Goal: Task Accomplishment & Management: Complete application form

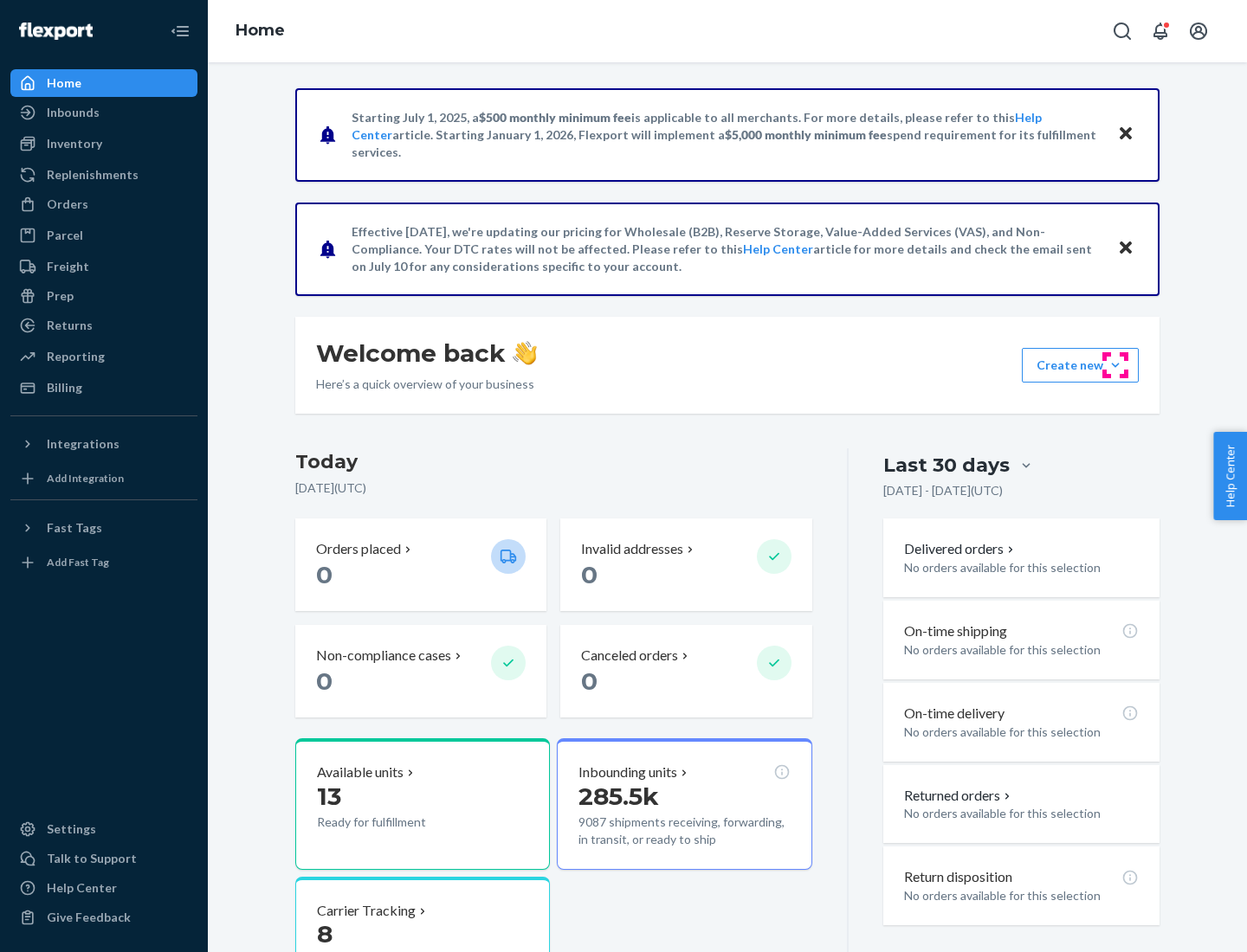
click at [1115, 366] on button "Create new Create new inbound Create new order Create new product" at bounding box center [1080, 365] width 117 height 34
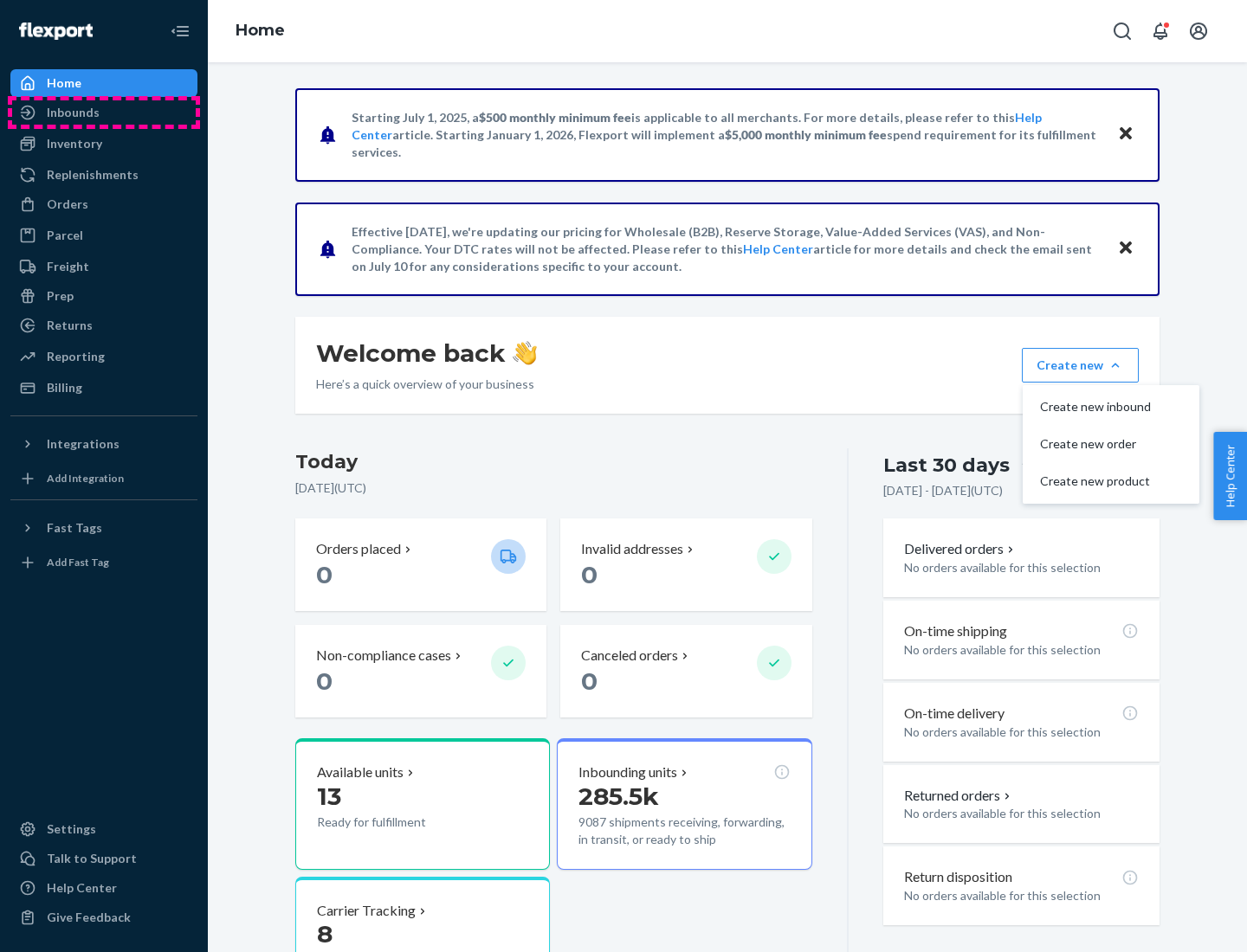
click at [104, 113] on div "Inbounds" at bounding box center [104, 113] width 184 height 25
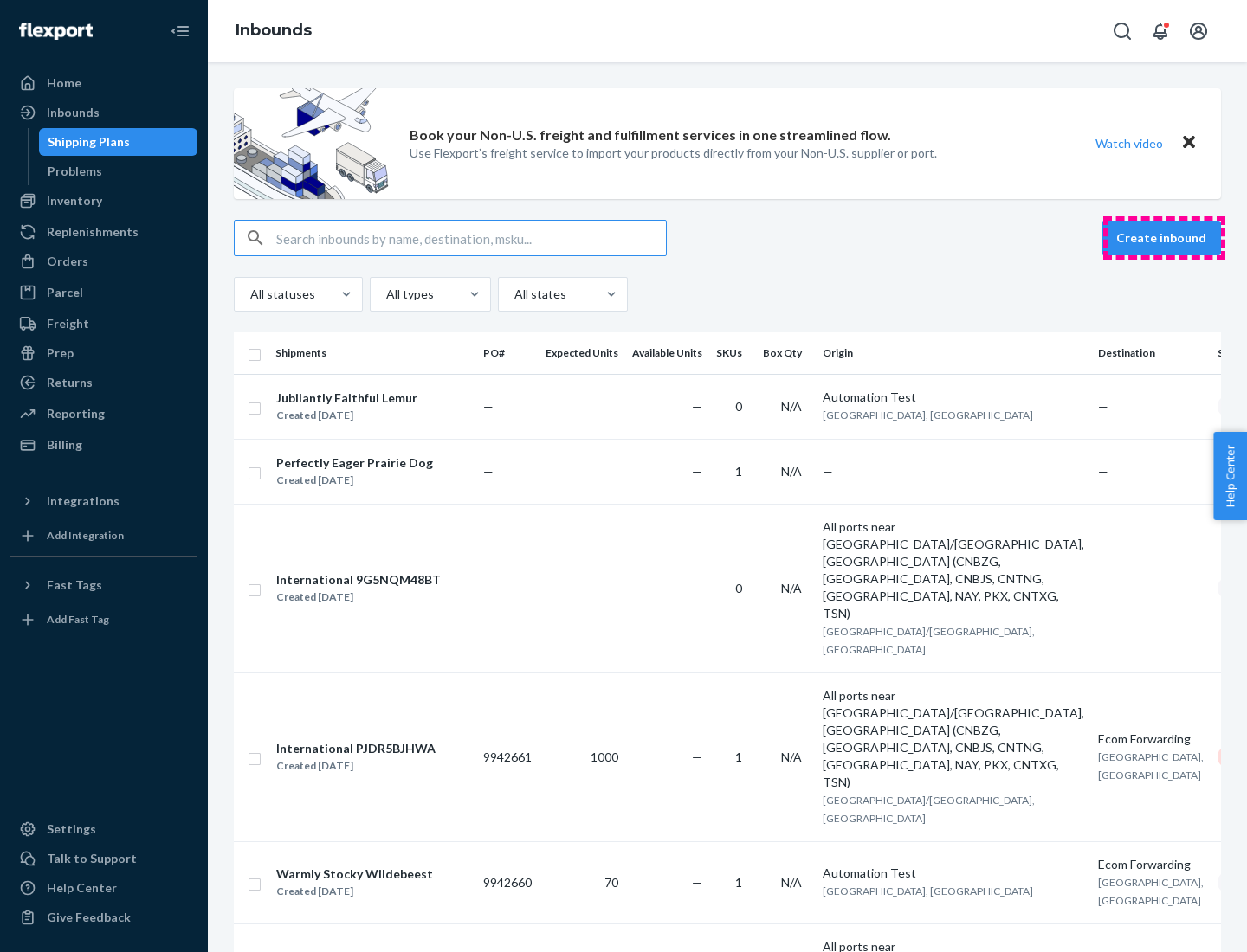
click at [1164, 238] on button "Create inbound" at bounding box center [1162, 237] width 120 height 34
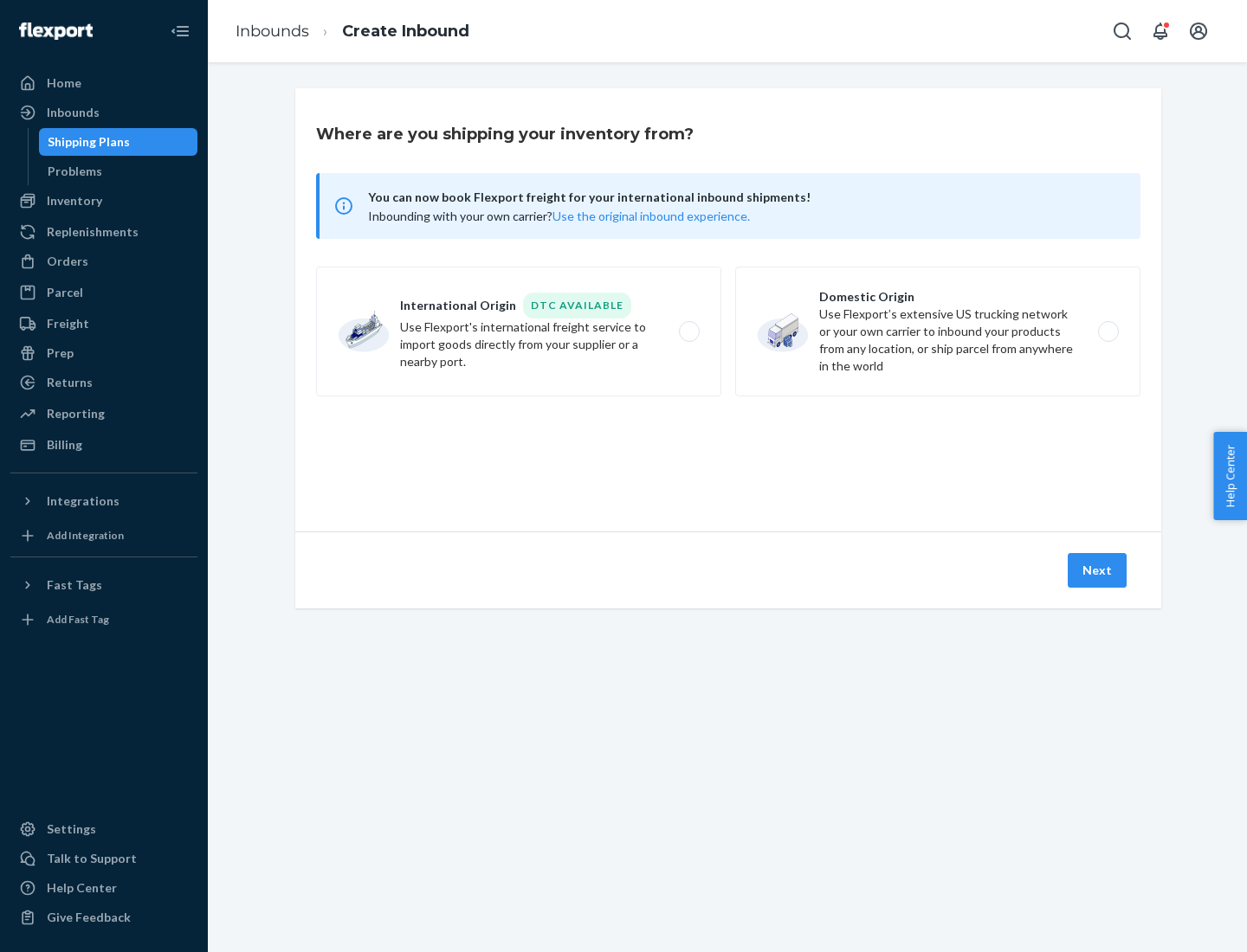
click at [938, 331] on label "Domestic Origin Use Flexport’s extensive US trucking network or your own carrie…" at bounding box center [937, 331] width 405 height 130
click at [1108, 331] on input "Domestic Origin Use Flexport’s extensive US trucking network or your own carrie…" at bounding box center [1113, 331] width 11 height 11
radio input "true"
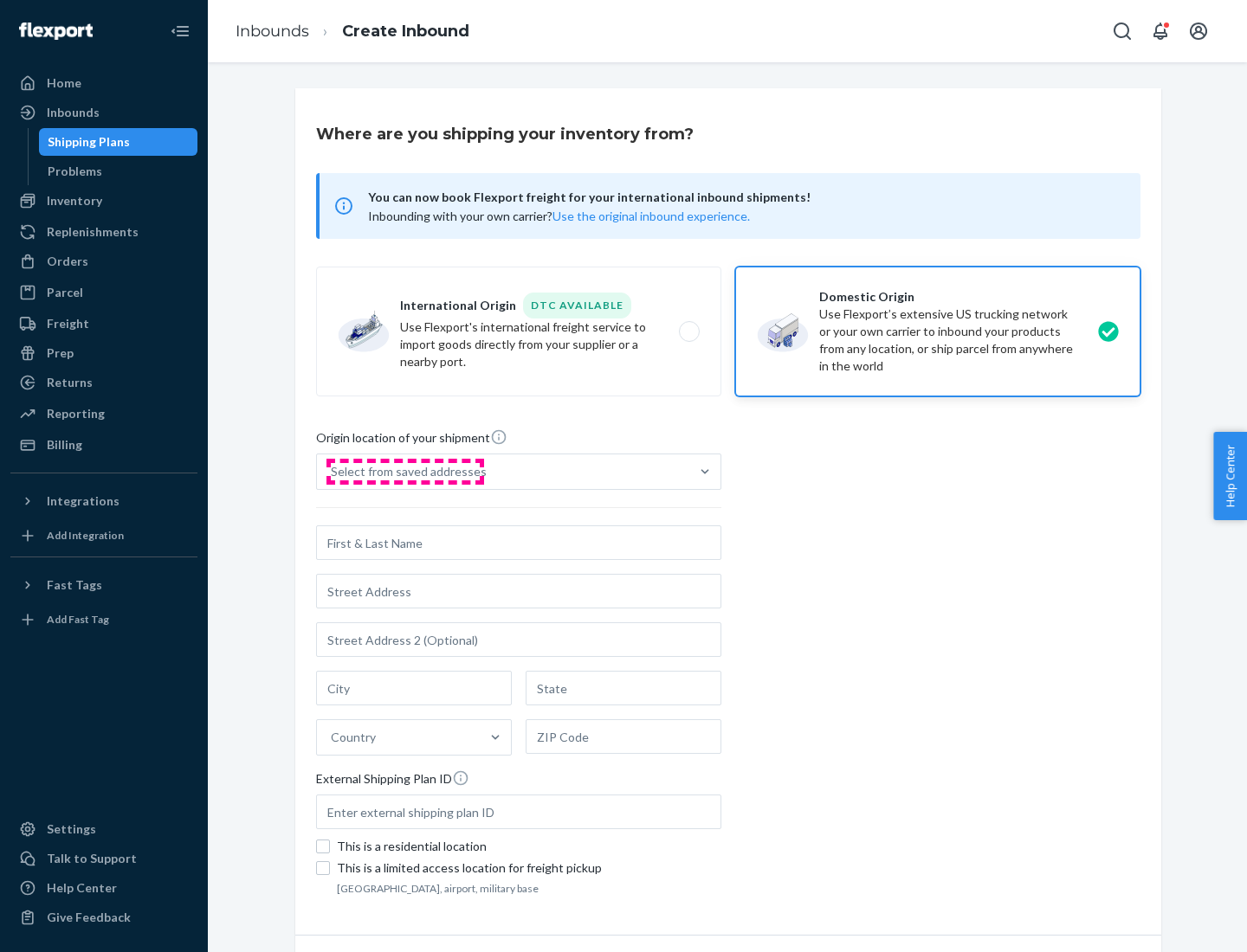
click at [405, 472] on div "Select from saved addresses" at bounding box center [408, 472] width 156 height 18
click at [332, 472] on input "Select from saved addresses" at bounding box center [332, 472] width 2 height 18
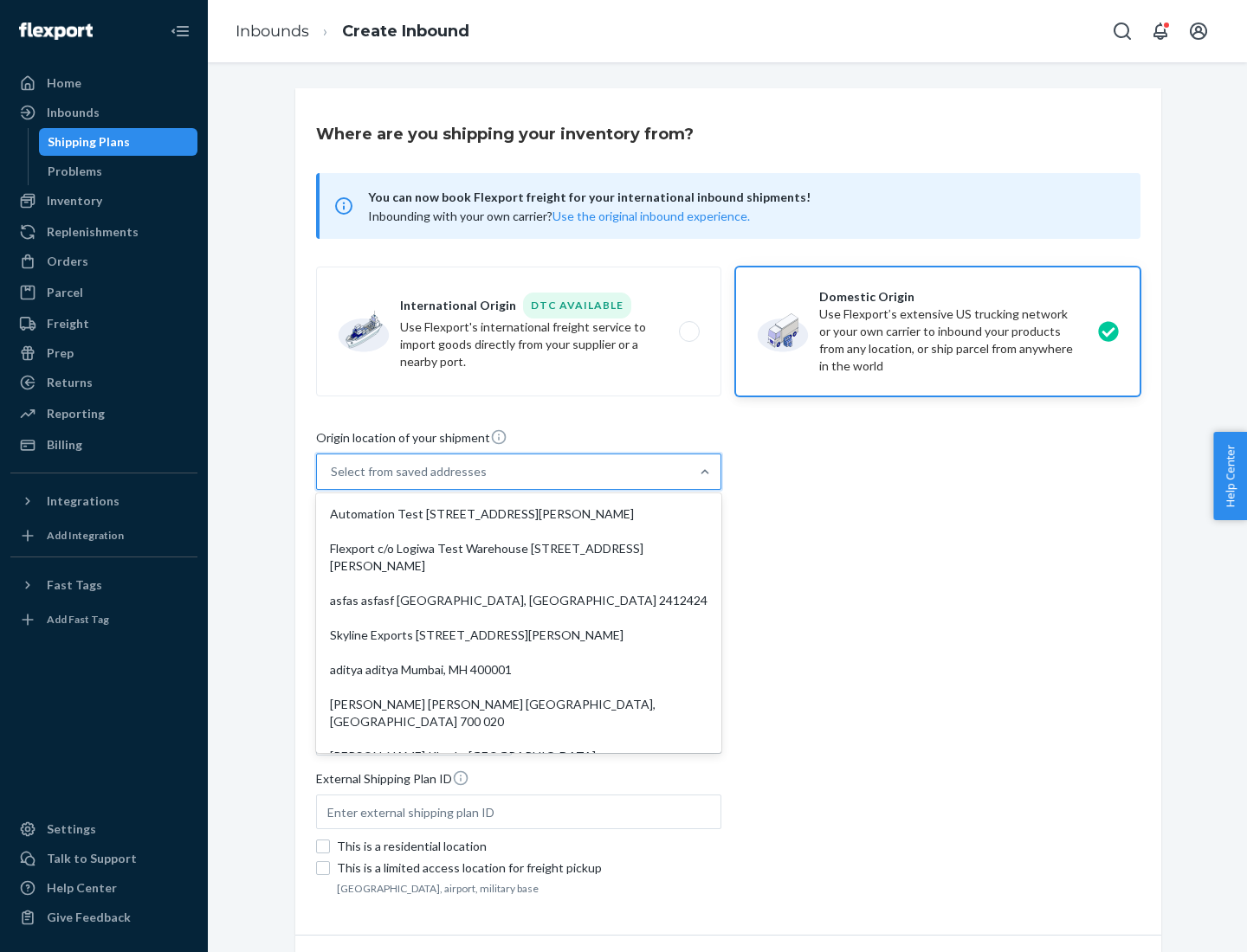
scroll to position [7, 0]
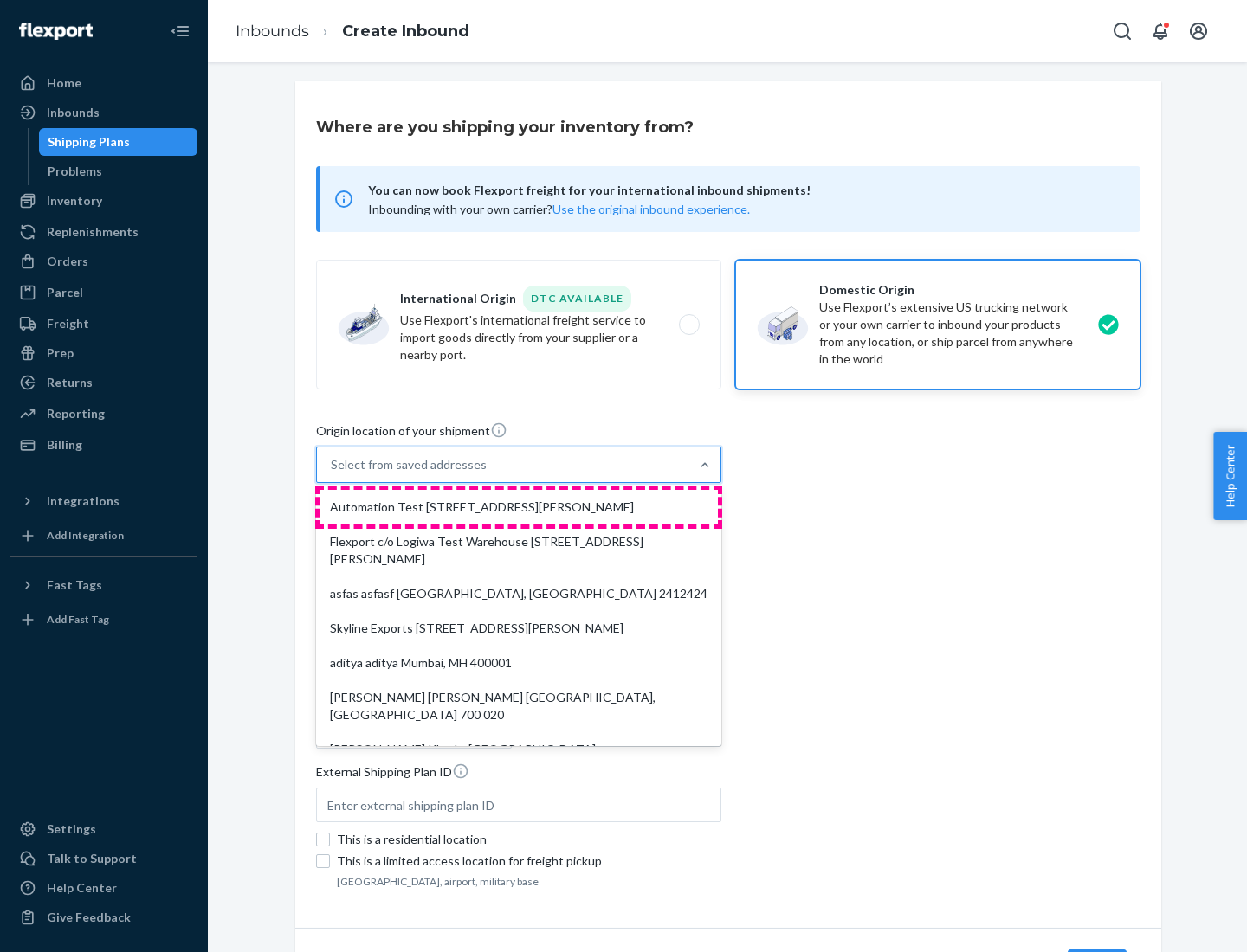
click at [519, 507] on div "Automation Test [STREET_ADDRESS][PERSON_NAME]" at bounding box center [518, 506] width 398 height 34
click at [332, 474] on input "option Automation Test [STREET_ADDRESS][PERSON_NAME]. 9 results available. Use …" at bounding box center [332, 465] width 2 height 18
type input "Automation Test"
type input "9th Floor"
type input "[GEOGRAPHIC_DATA]"
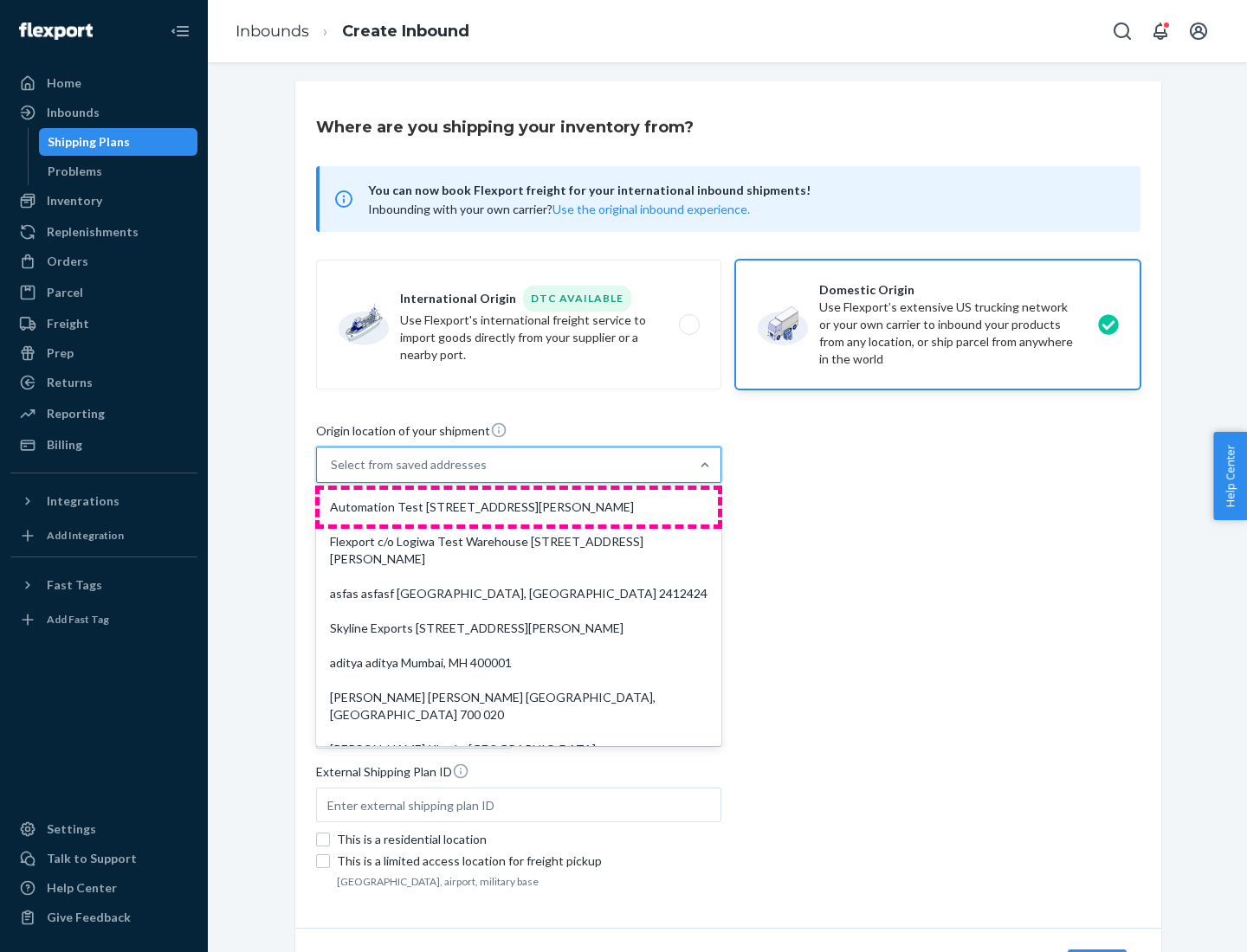
type input "CA"
type input "94104"
type input "[STREET_ADDRESS][PERSON_NAME]"
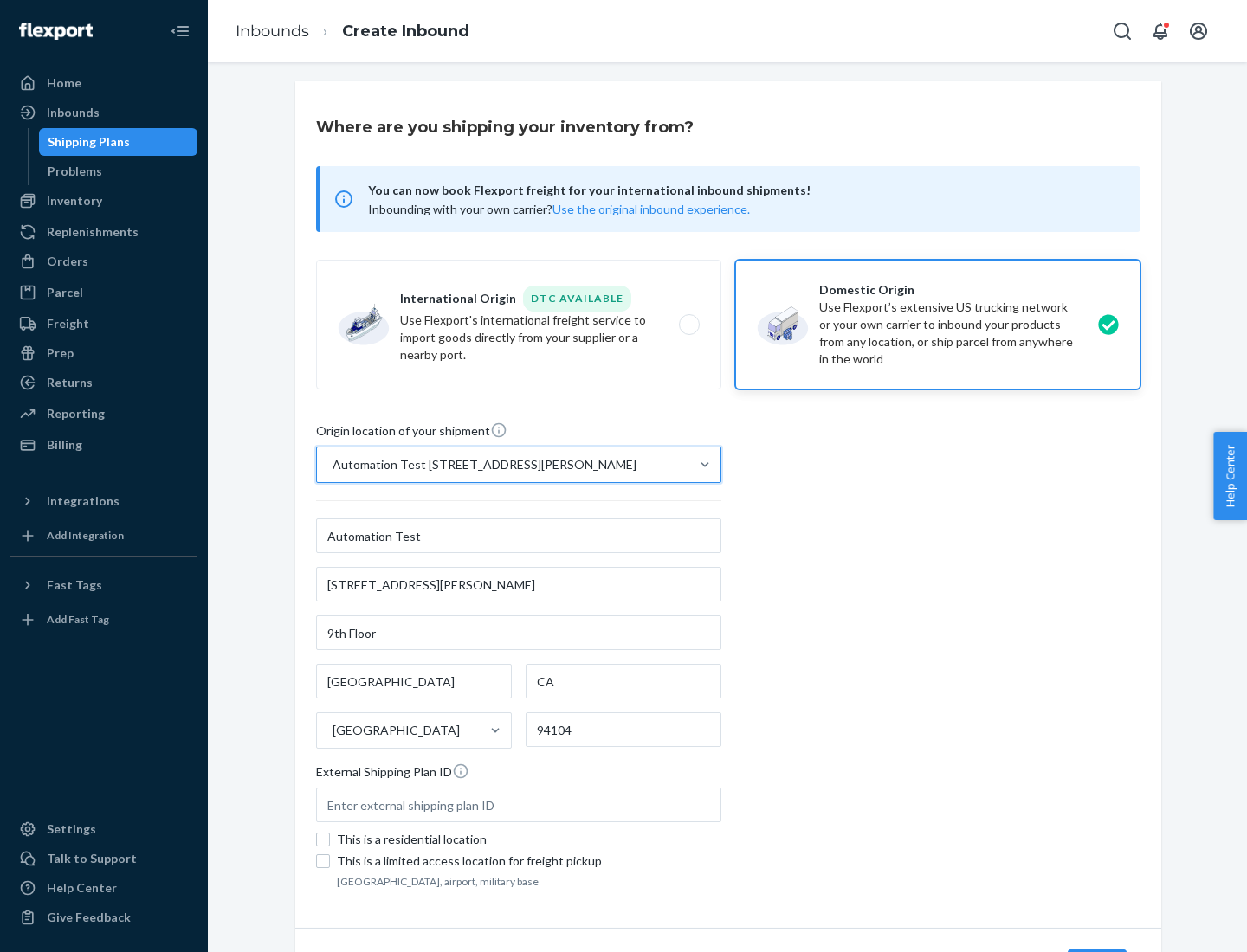
scroll to position [101, 0]
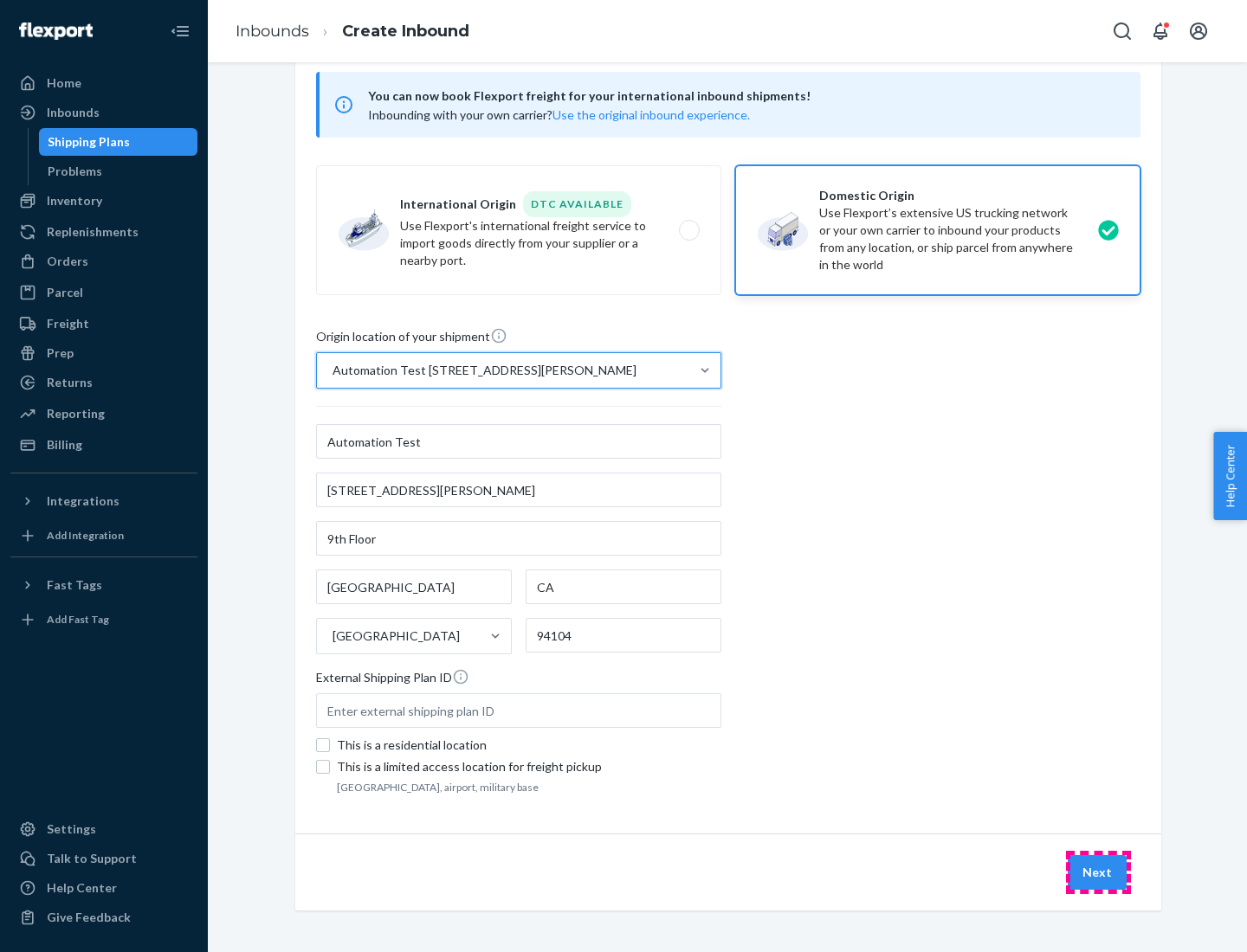
click at [1098, 873] on button "Next" at bounding box center [1097, 872] width 59 height 34
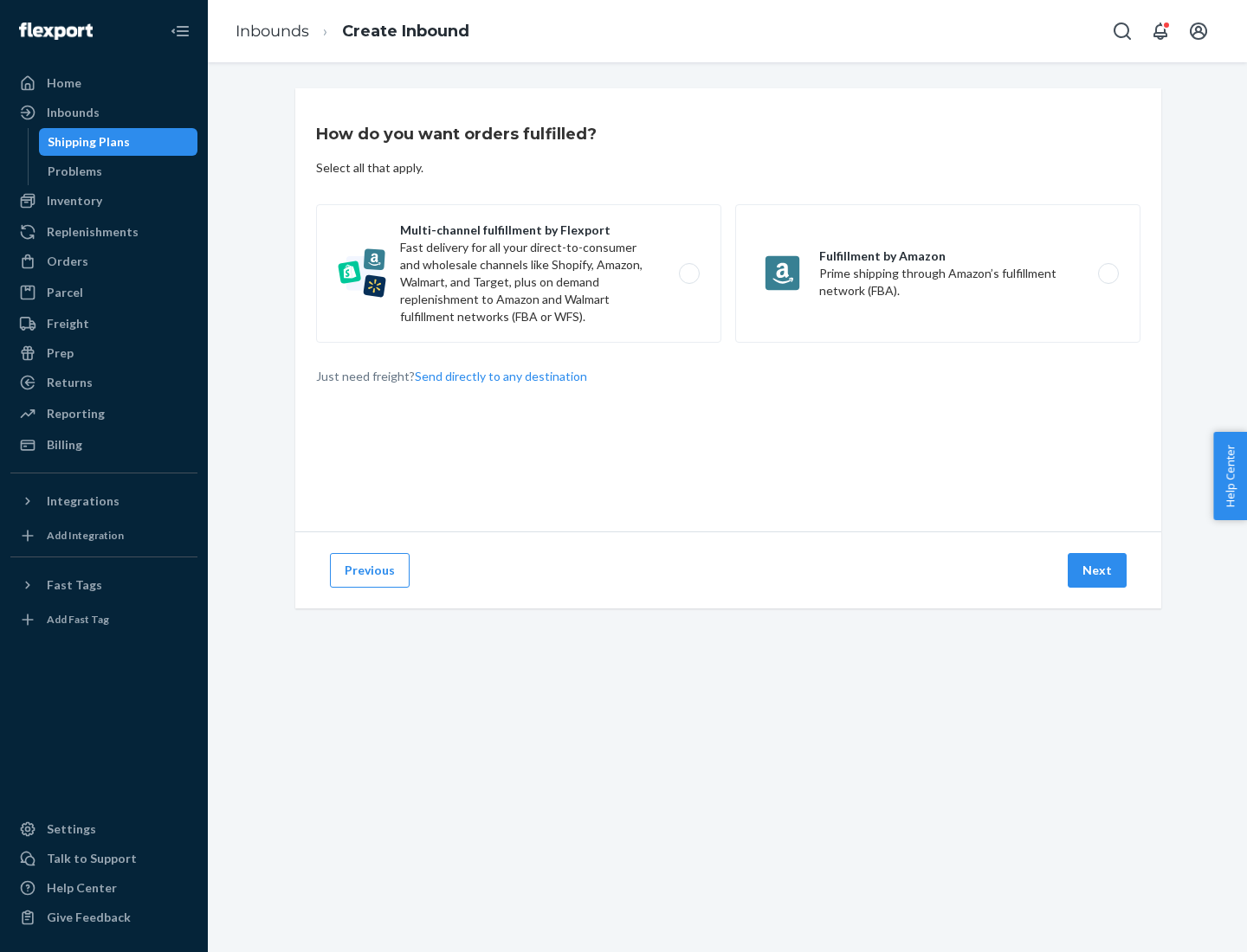
click at [519, 273] on label "Multi-channel fulfillment by Flexport Fast delivery for all your direct-to-cons…" at bounding box center [518, 273] width 405 height 139
click at [689, 273] on input "Multi-channel fulfillment by Flexport Fast delivery for all your direct-to-cons…" at bounding box center [694, 273] width 11 height 11
radio input "true"
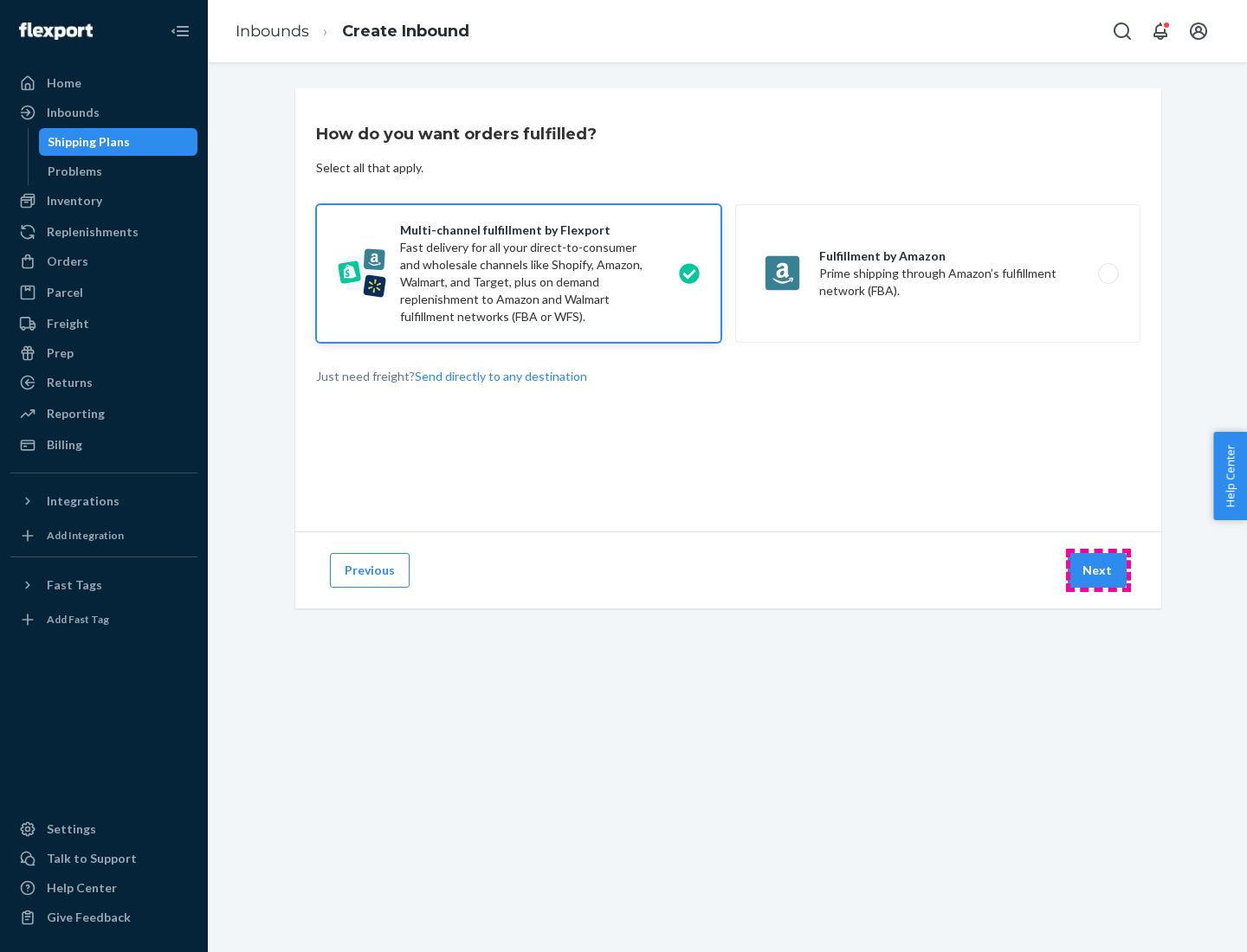
click at [1098, 570] on button "Next" at bounding box center [1097, 570] width 59 height 34
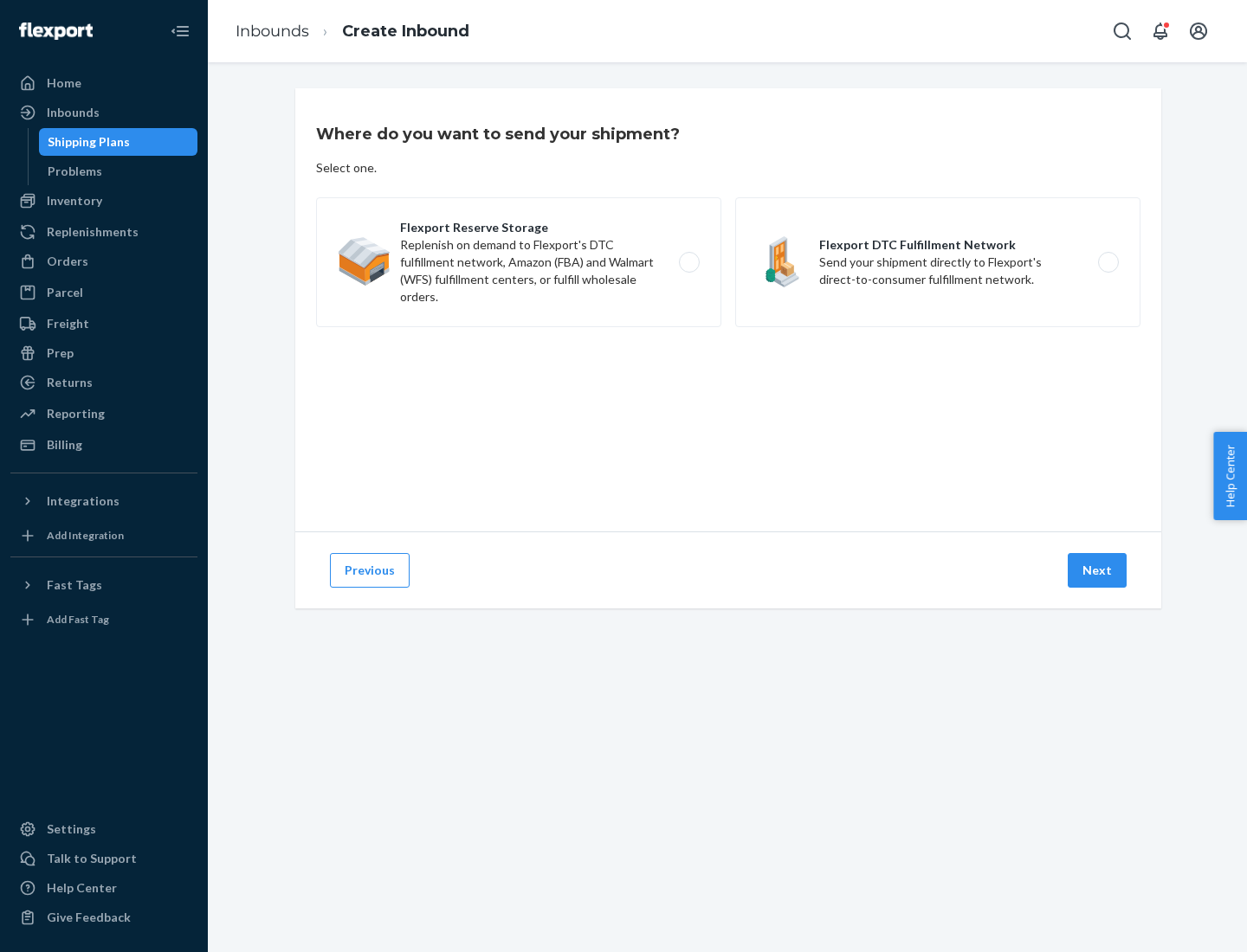
click at [938, 262] on label "Flexport DTC Fulfillment Network Send your shipment directly to Flexport's dire…" at bounding box center [937, 263] width 405 height 130
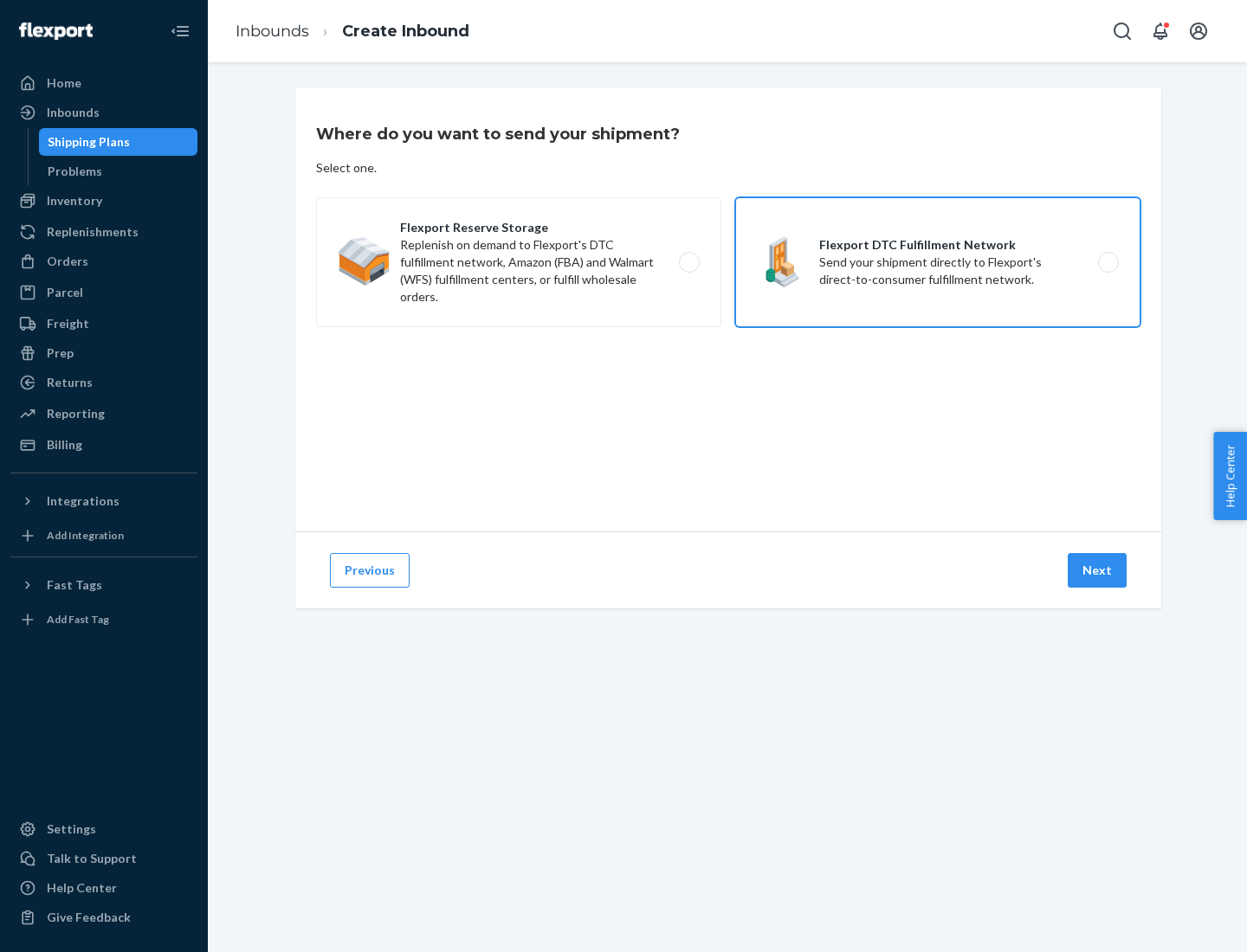
click at [1108, 262] on input "Flexport DTC Fulfillment Network Send your shipment directly to Flexport's dire…" at bounding box center [1113, 262] width 11 height 11
radio input "true"
click at [1098, 570] on button "Next" at bounding box center [1097, 570] width 59 height 34
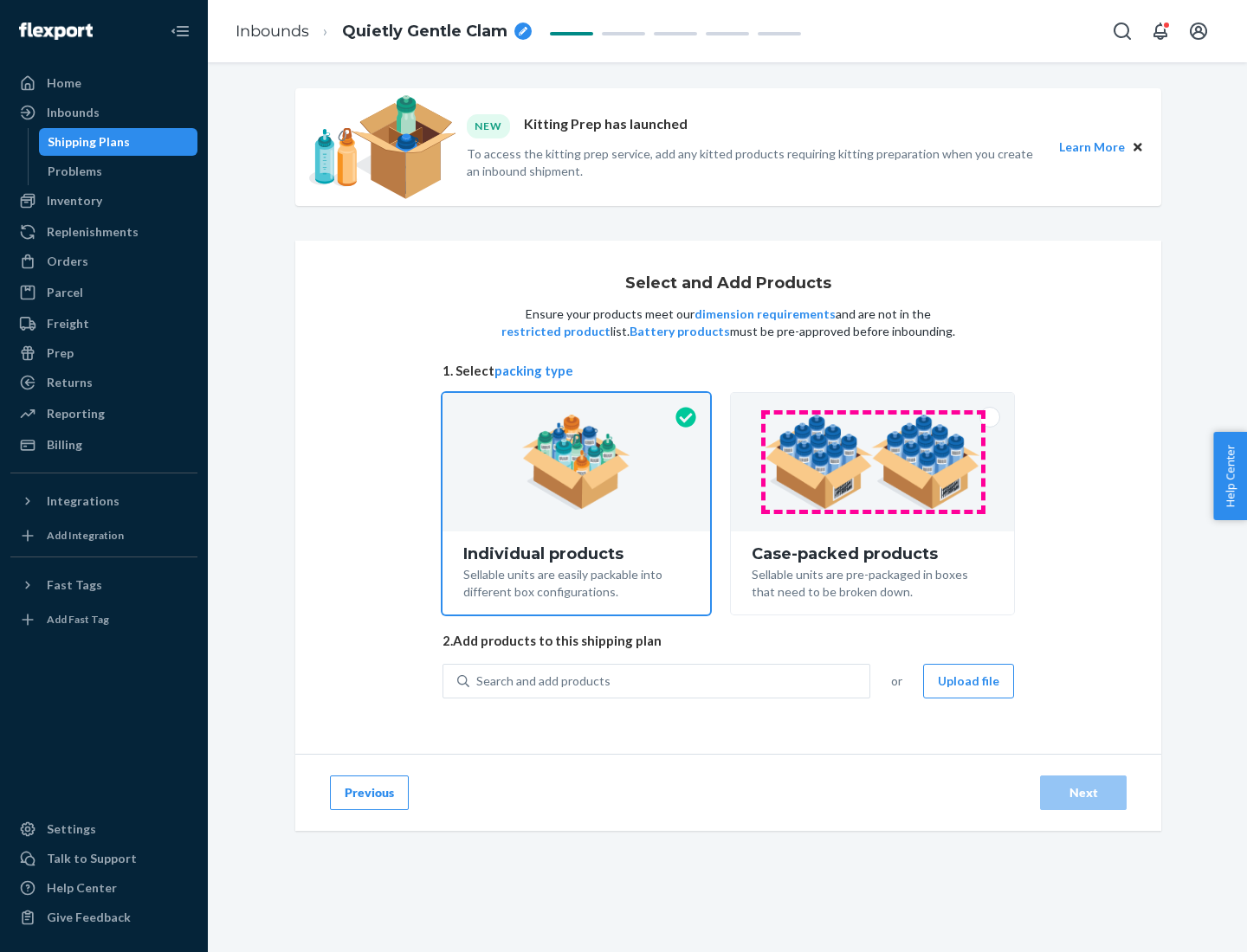
click at [873, 462] on img at bounding box center [872, 462] width 215 height 95
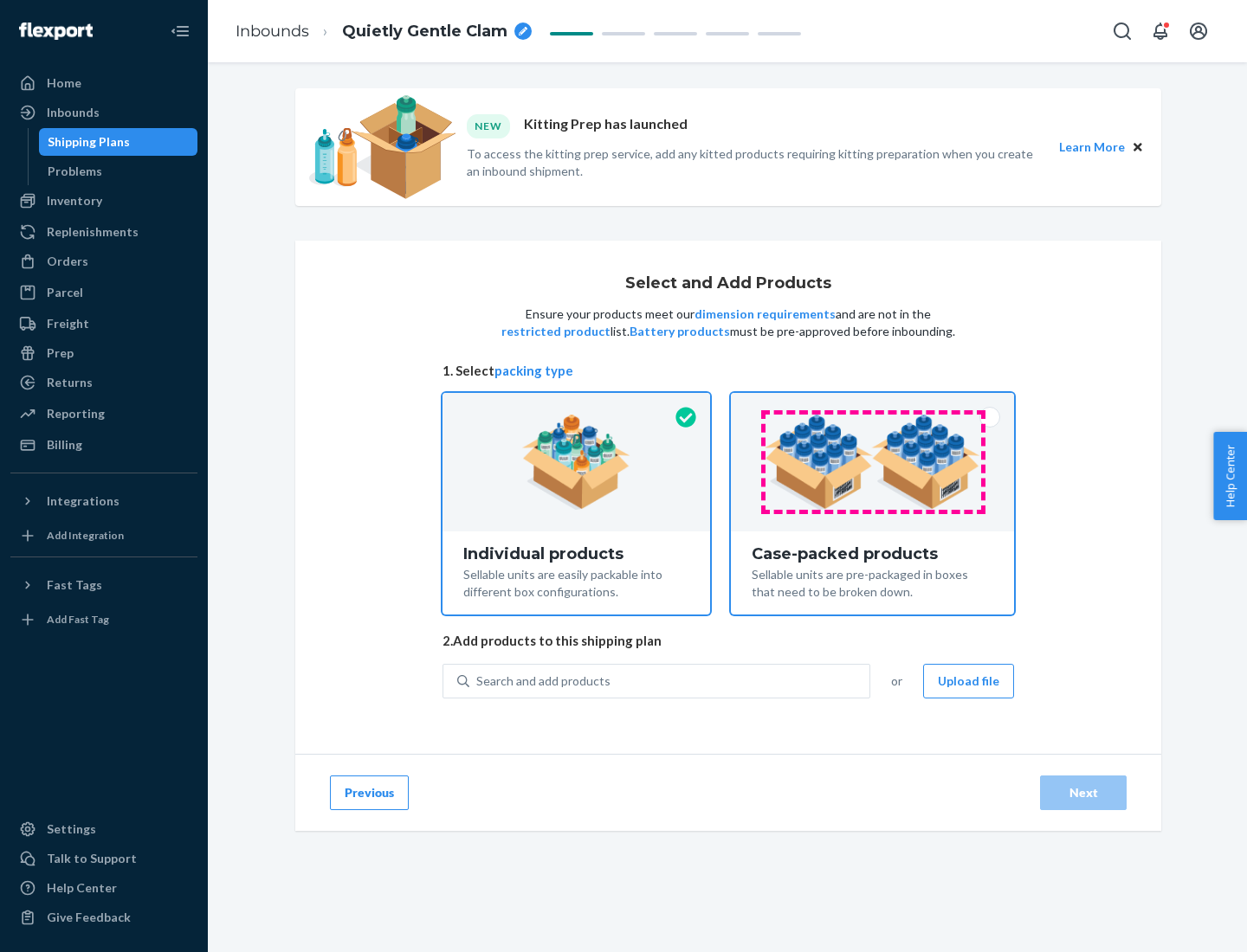
click at [873, 404] on input "Case-packed products Sellable units are pre-packaged in boxes that need to be b…" at bounding box center [872, 398] width 11 height 11
radio input "true"
radio input "false"
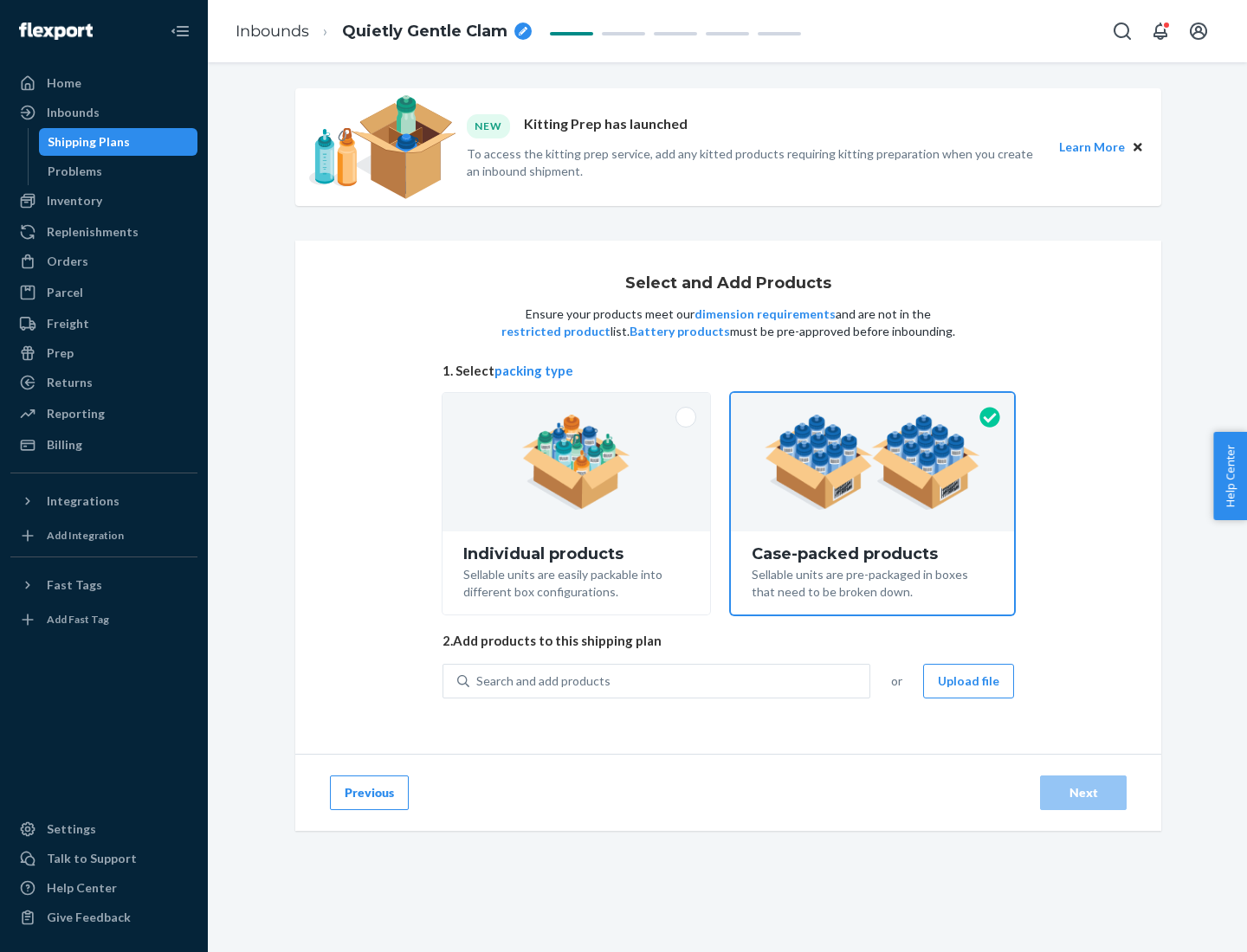
click at [670, 680] on div "Search and add products" at bounding box center [669, 680] width 400 height 31
click at [478, 680] on input "Search and add products" at bounding box center [478, 681] width 2 height 18
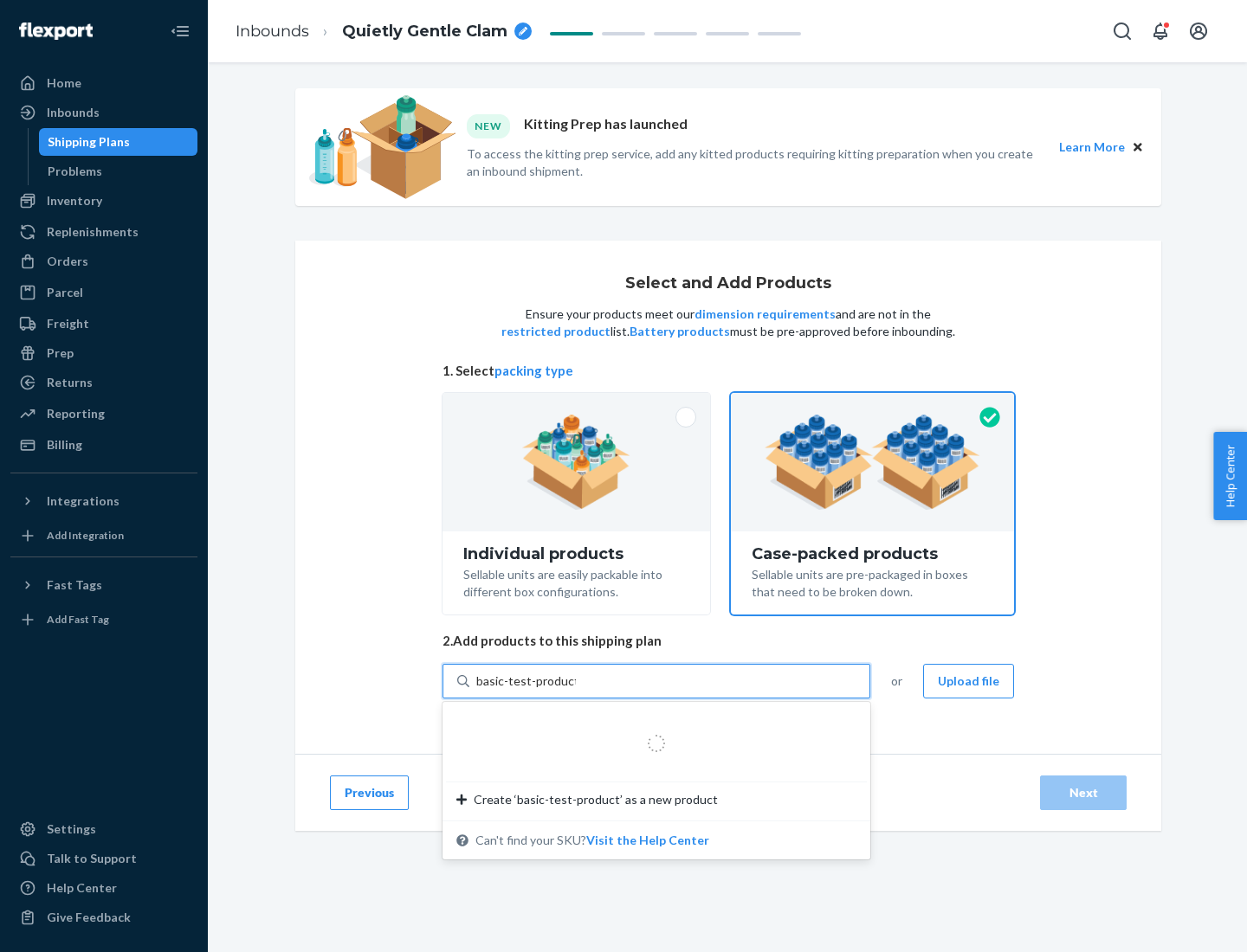
type input "basic-test-product-1"
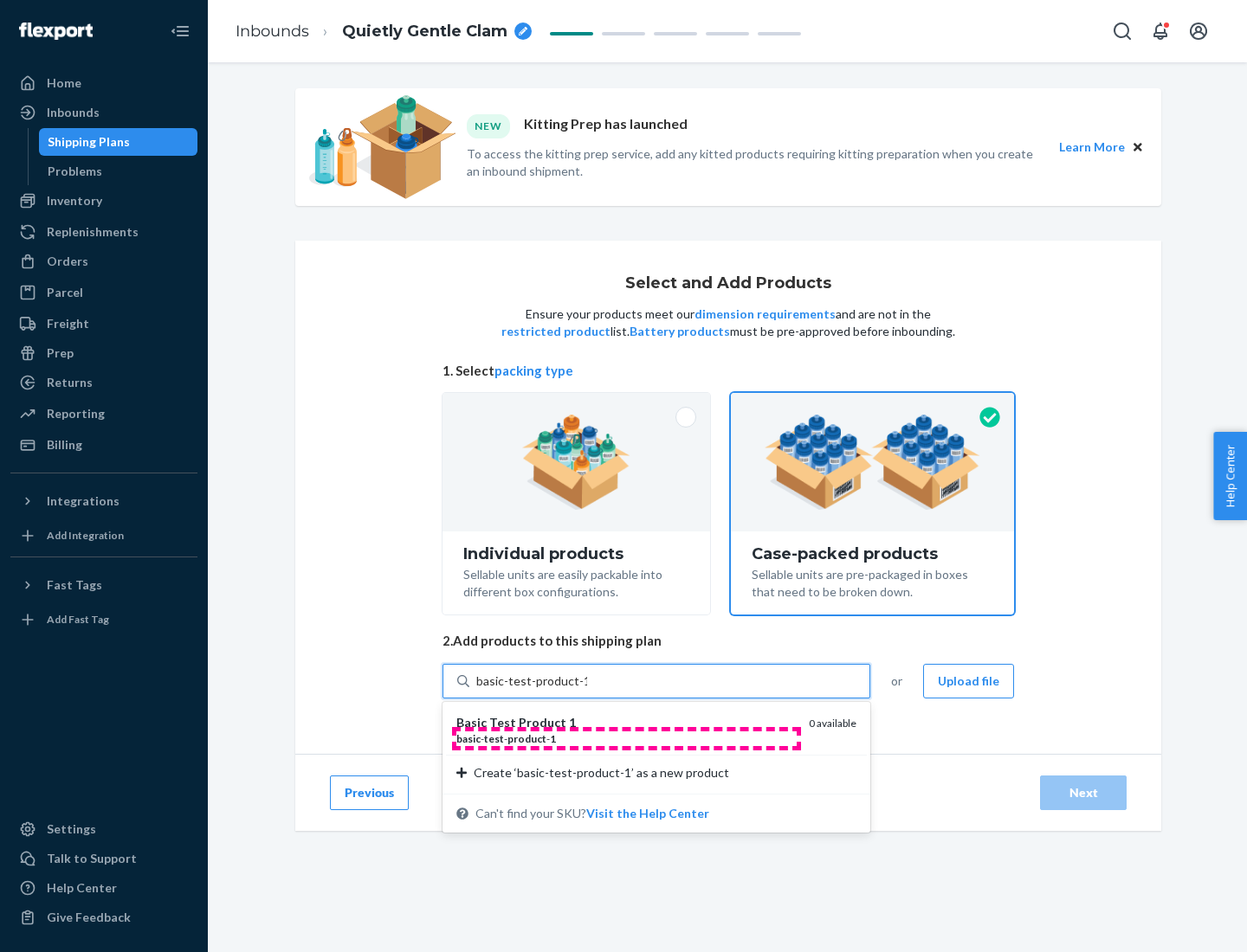
click at [626, 738] on div "basic - test - product - 1" at bounding box center [625, 738] width 339 height 15
click at [587, 690] on input "basic-test-product-1" at bounding box center [532, 681] width 111 height 18
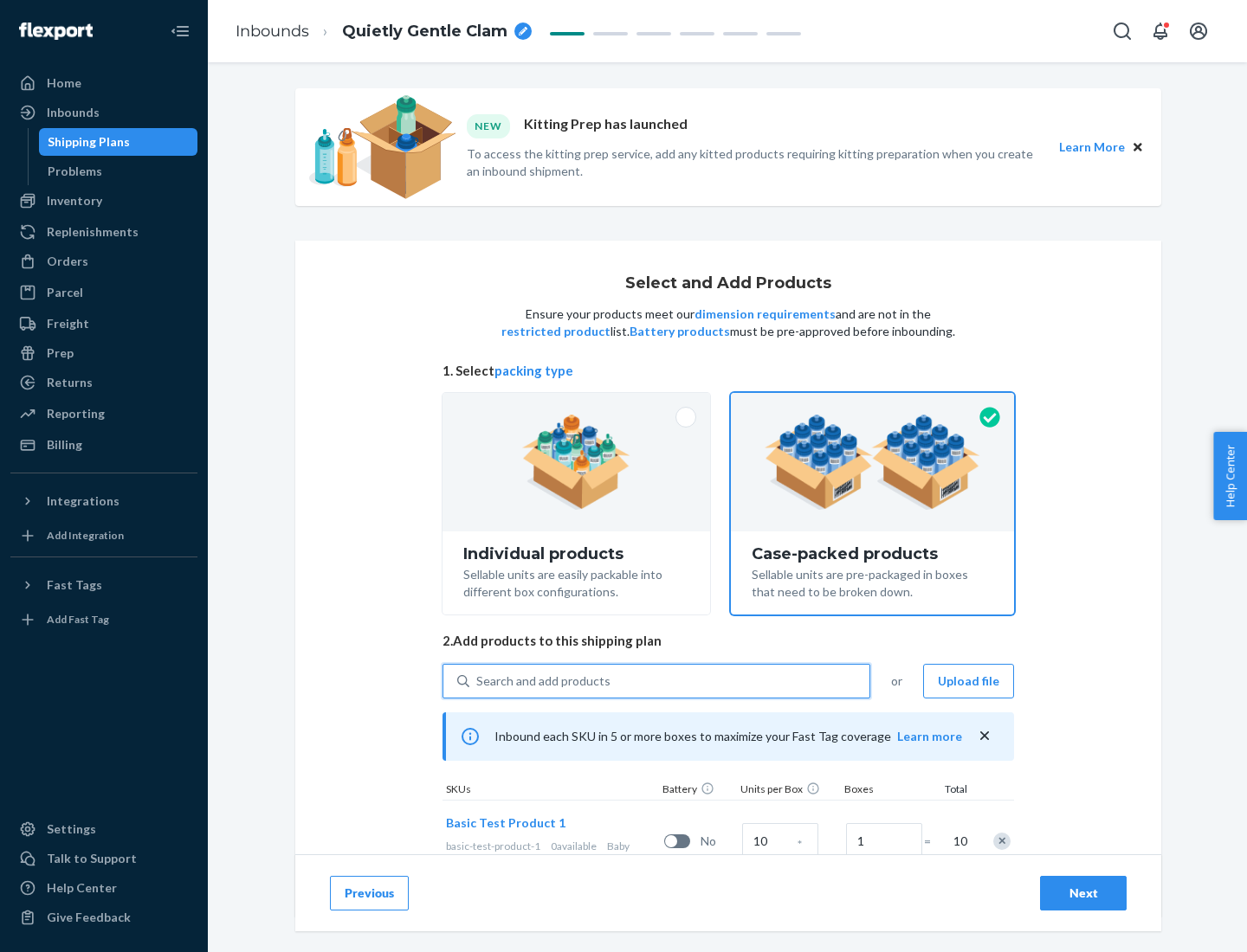
scroll to position [62, 0]
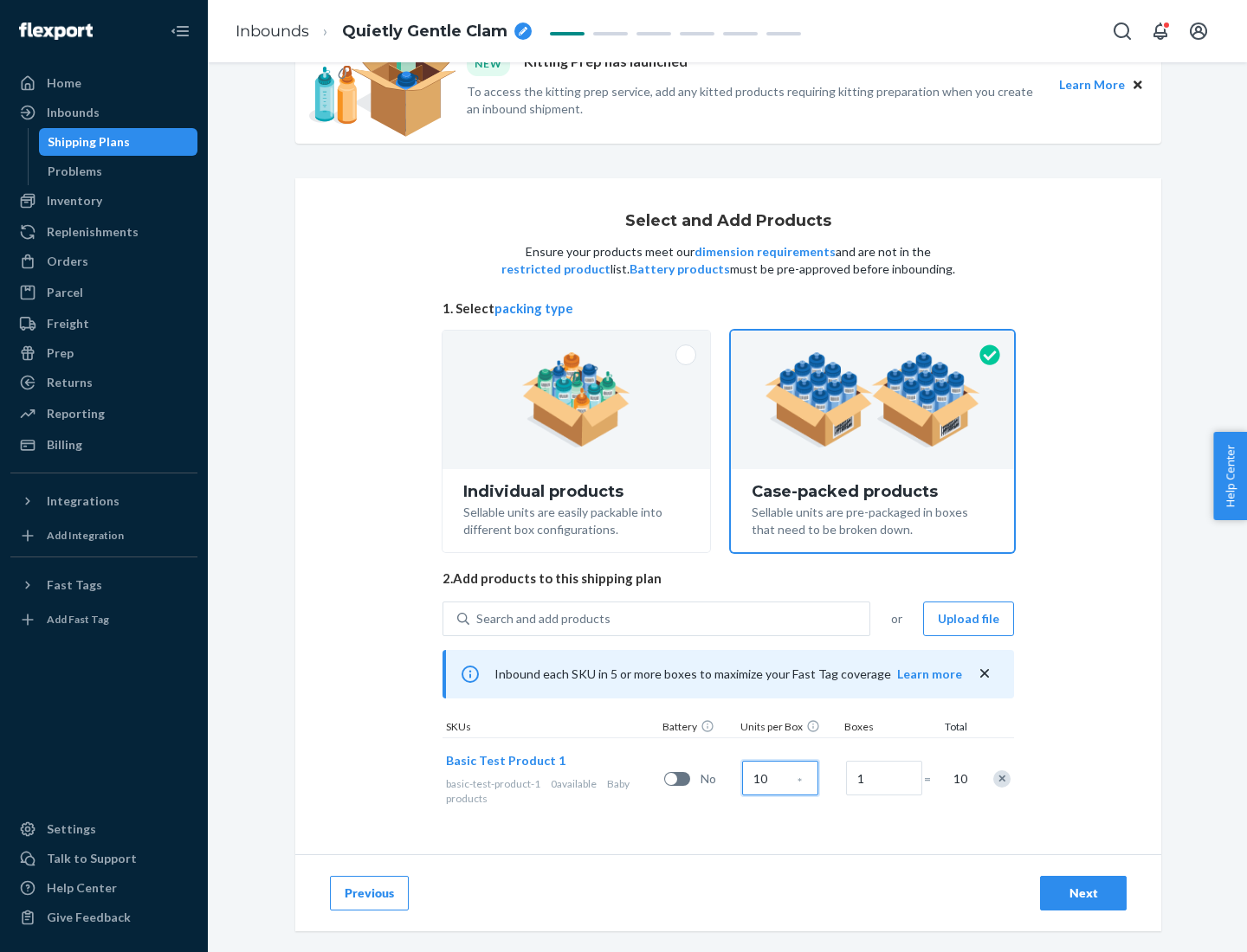
type input "10"
type input "7"
click at [1083, 893] on div "Next" at bounding box center [1083, 893] width 57 height 18
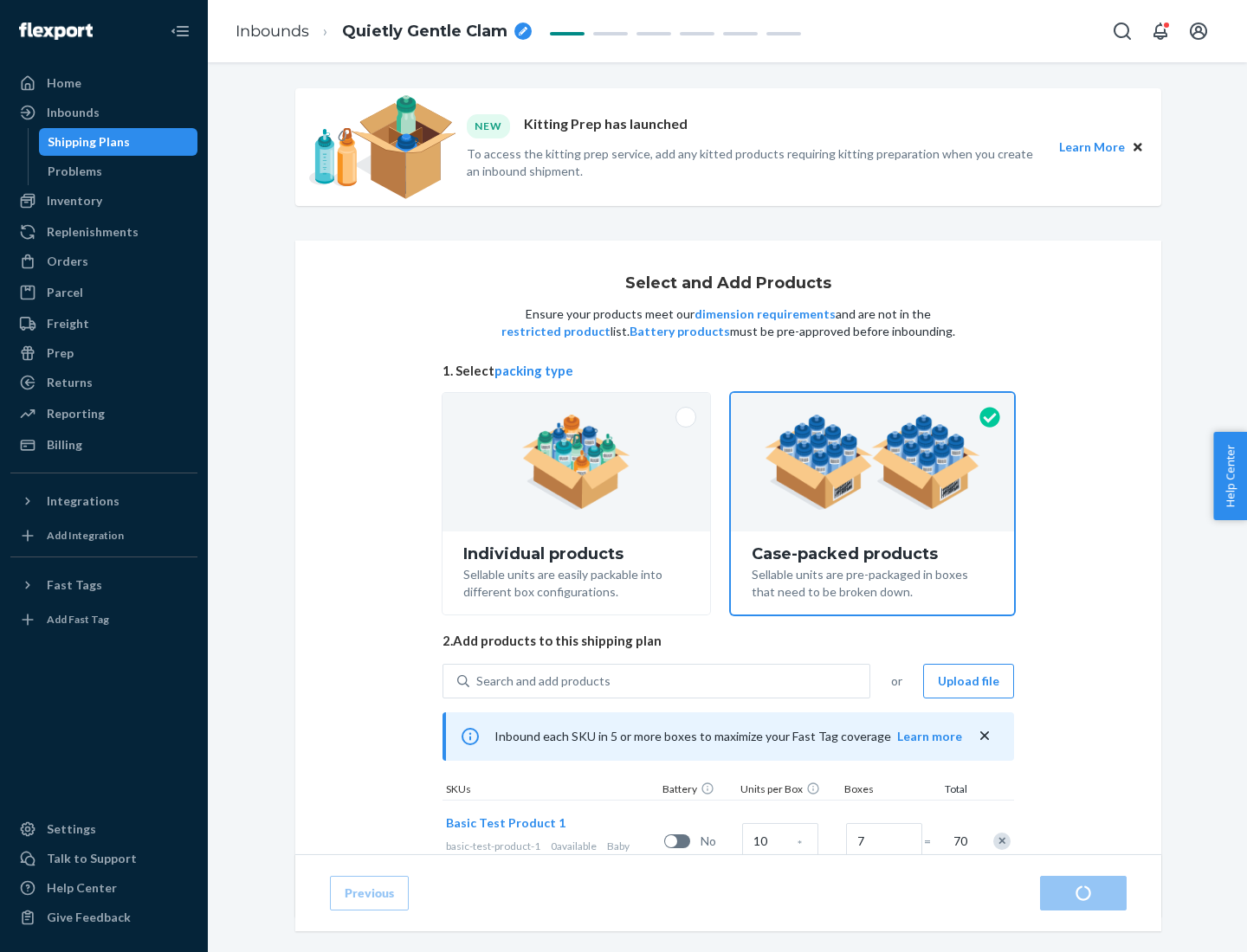
radio input "true"
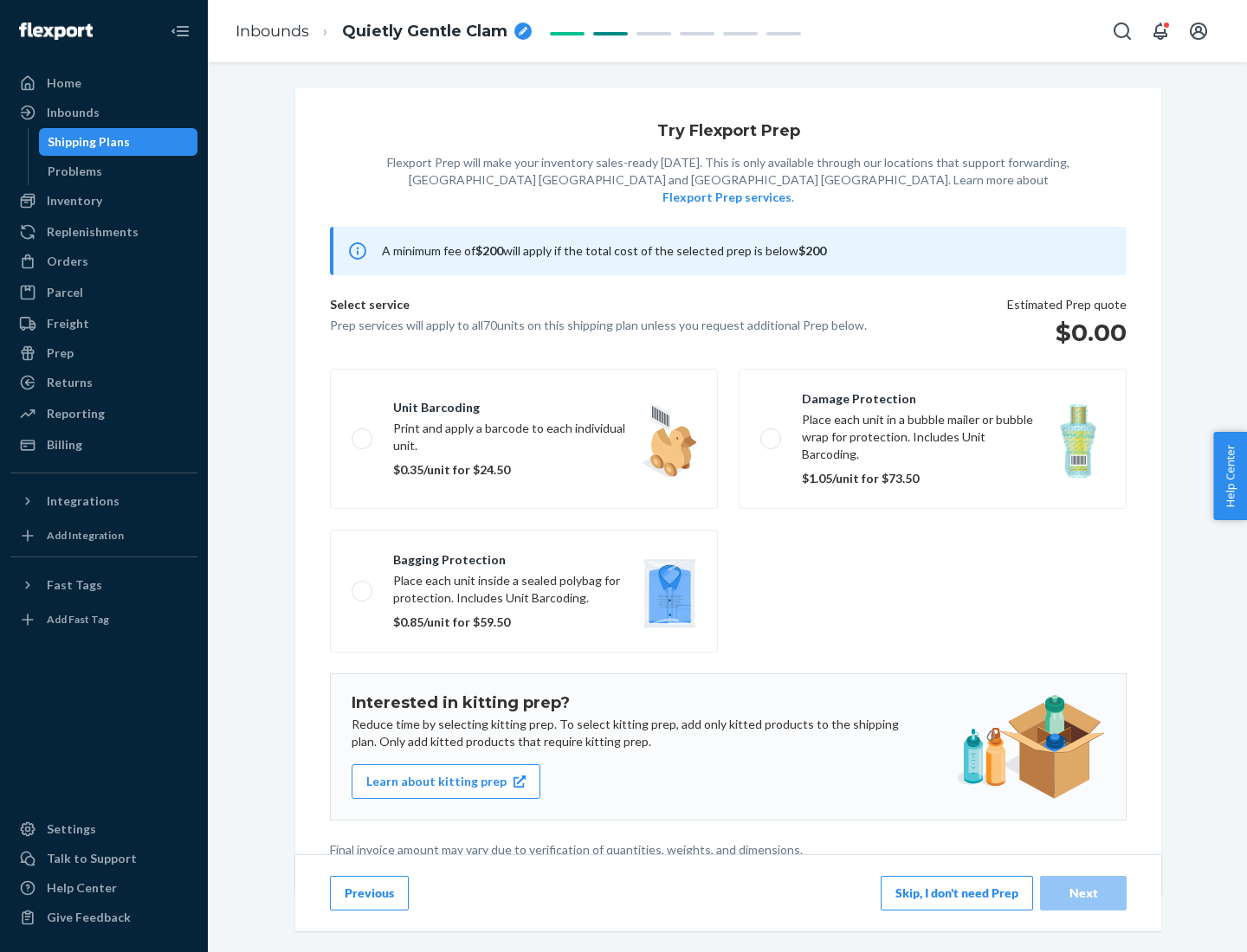
scroll to position [4, 0]
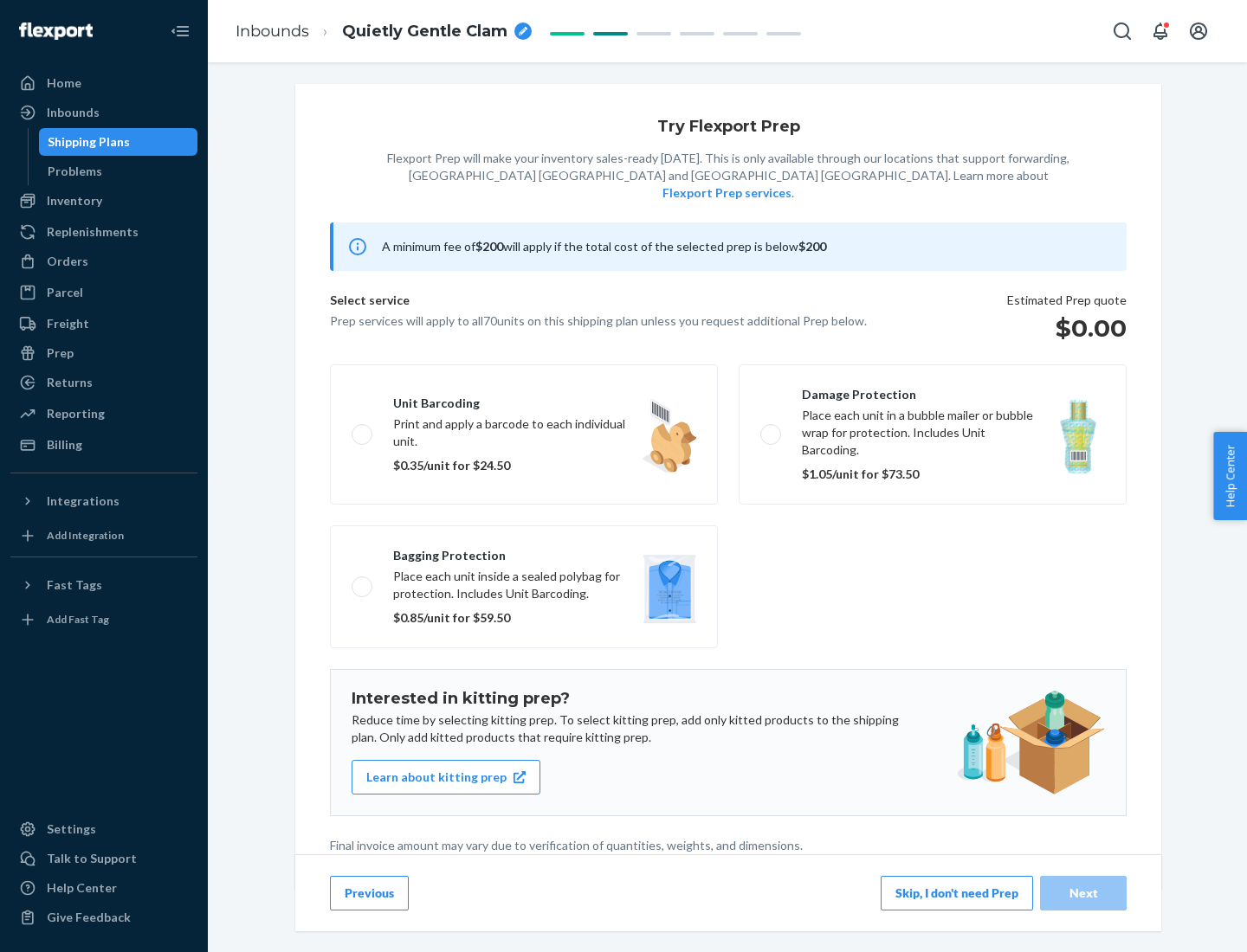
click at [524, 551] on label "Bagging protection Place each unit inside a sealed polybag for protection. Incl…" at bounding box center [523, 587] width 388 height 123
click at [363, 581] on input "Bagging protection Place each unit inside a sealed polybag for protection. Incl…" at bounding box center [357, 586] width 11 height 11
checkbox input "true"
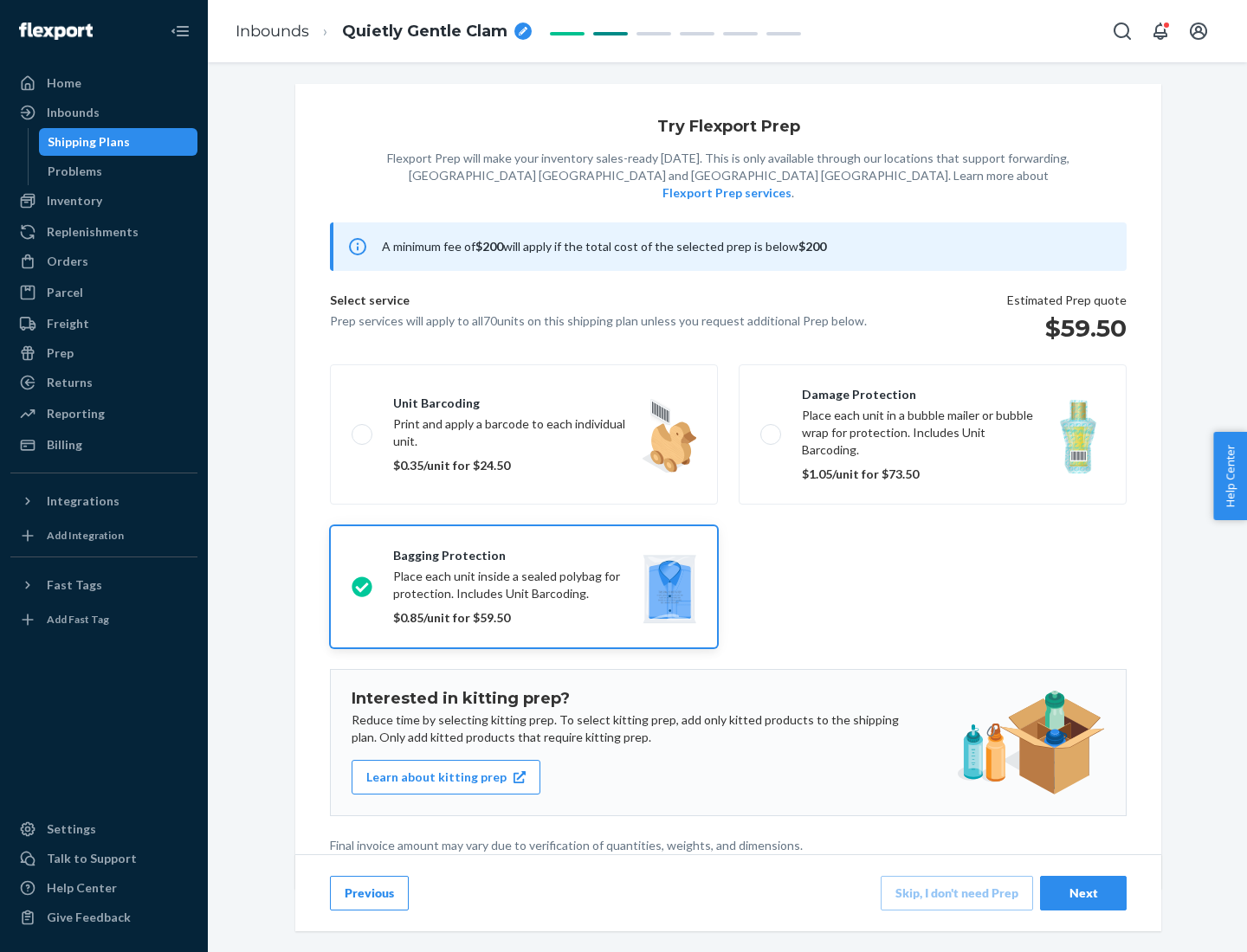
click at [1083, 892] on div "Next" at bounding box center [1083, 893] width 57 height 18
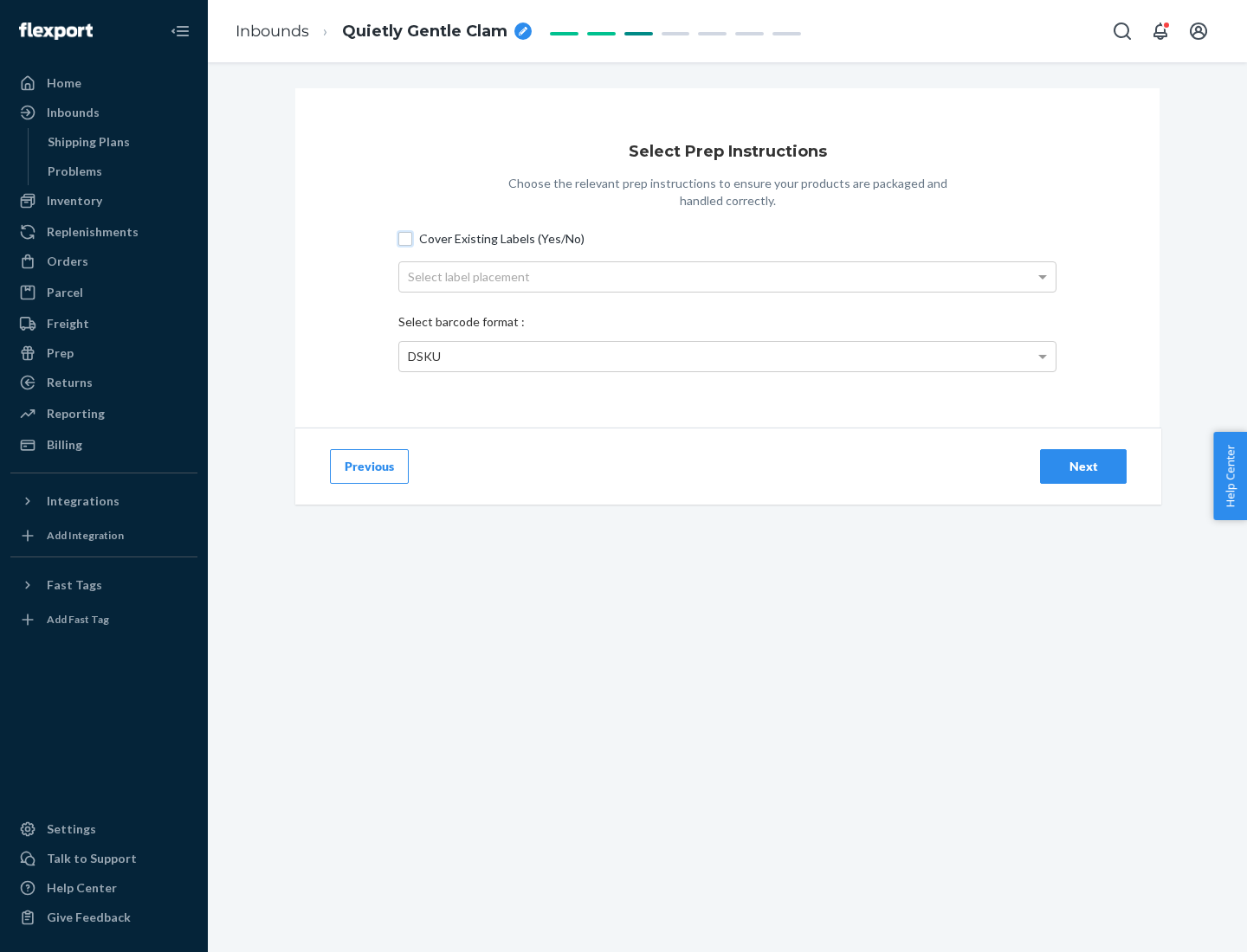
click at [405, 238] on input "Cover Existing Labels (Yes/No)" at bounding box center [405, 239] width 14 height 14
checkbox input "true"
click at [727, 276] on div "Select label placement" at bounding box center [727, 276] width 656 height 29
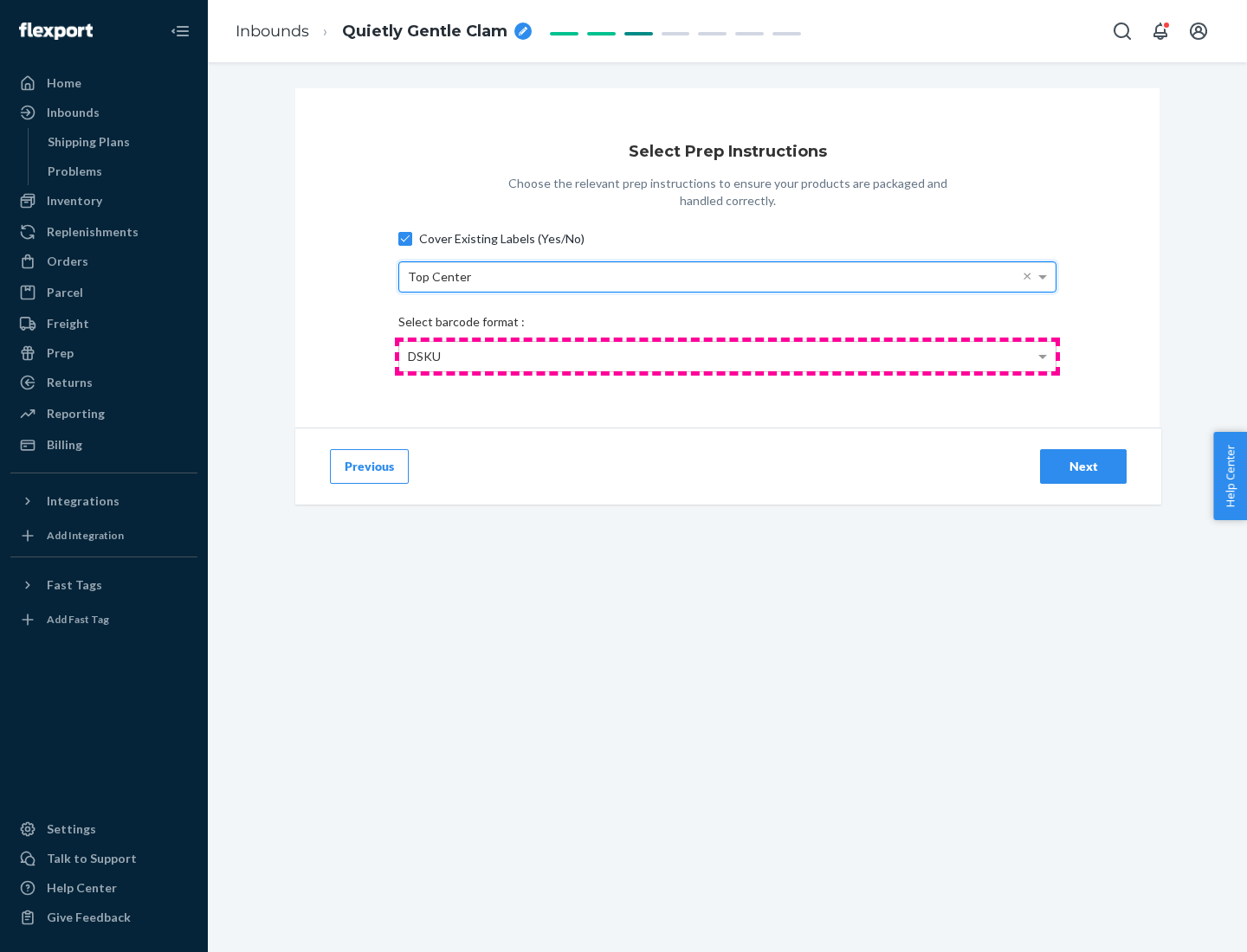
click at [727, 356] on div "DSKU" at bounding box center [727, 356] width 656 height 29
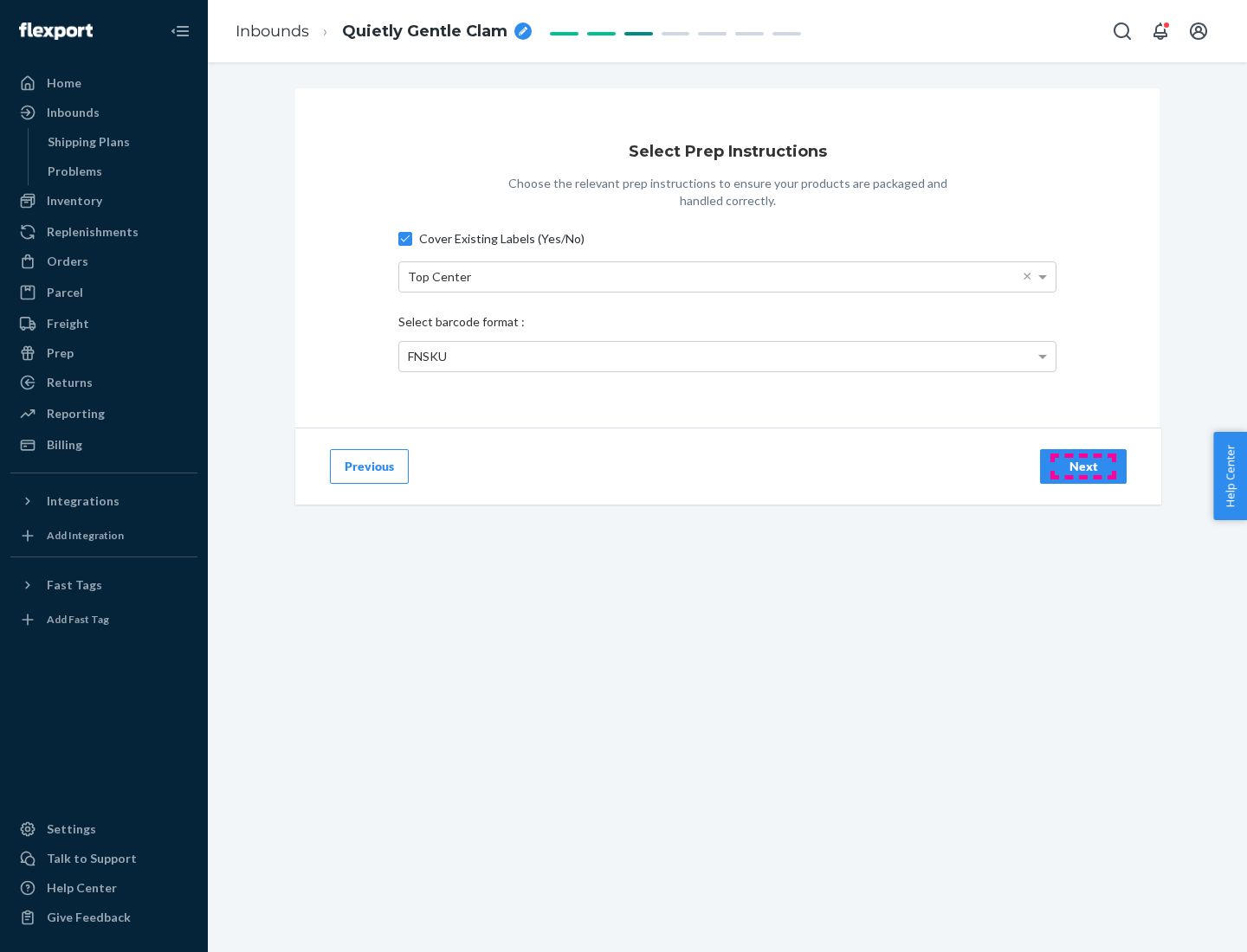
click at [1083, 466] on div "Next" at bounding box center [1083, 467] width 57 height 18
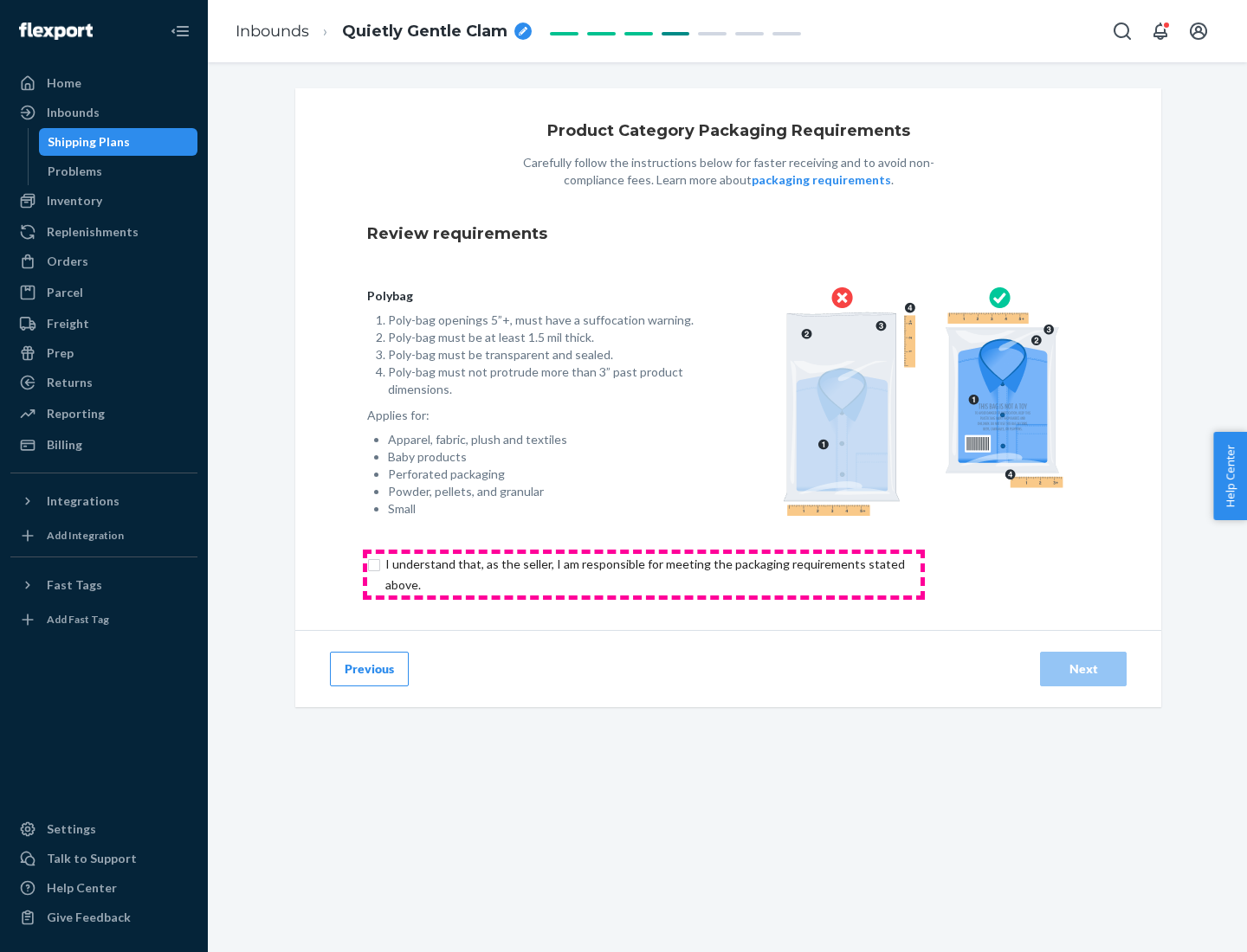
click at [644, 574] on input "checkbox" at bounding box center [655, 574] width 576 height 41
checkbox input "true"
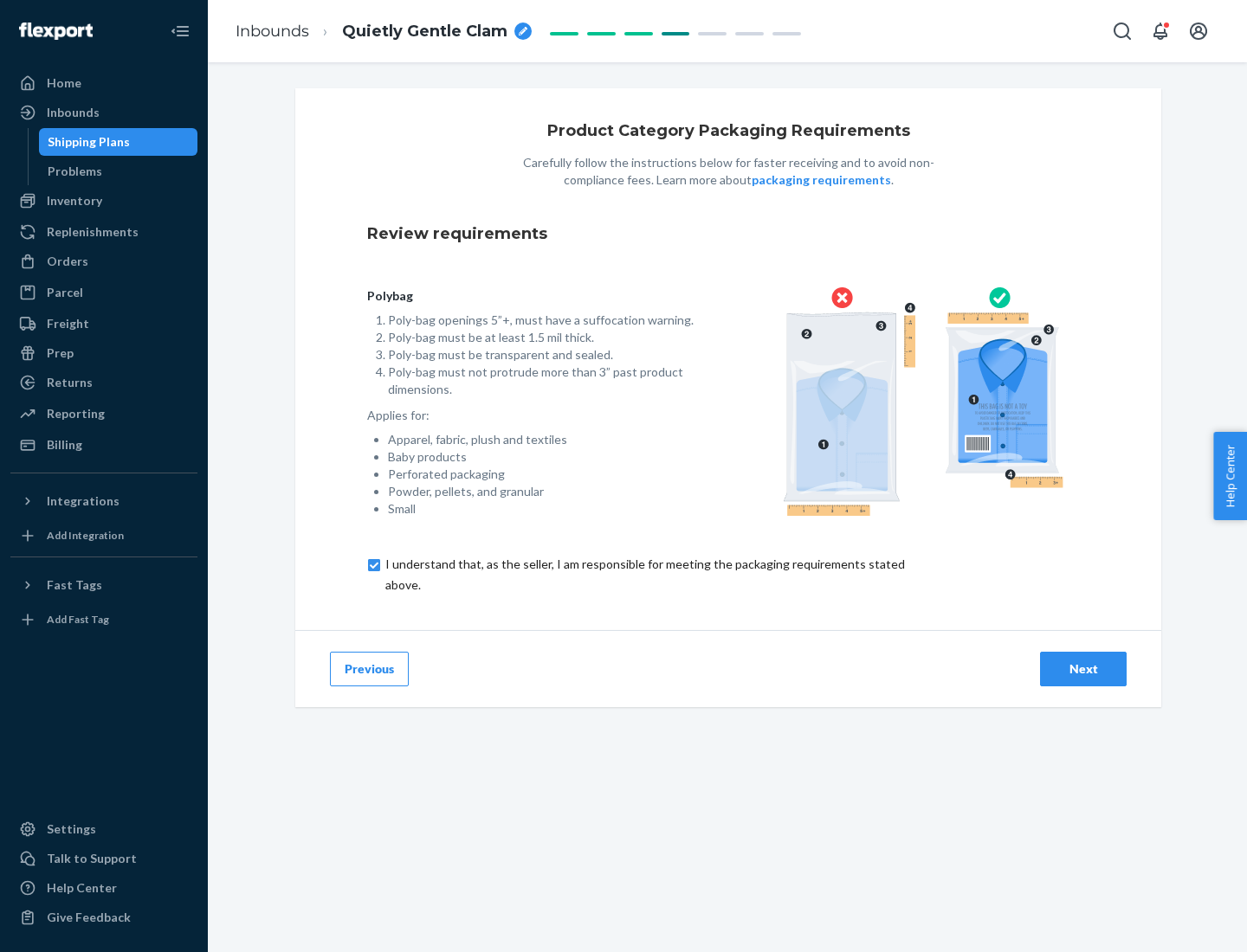
click at [1083, 668] on div "Next" at bounding box center [1083, 669] width 57 height 18
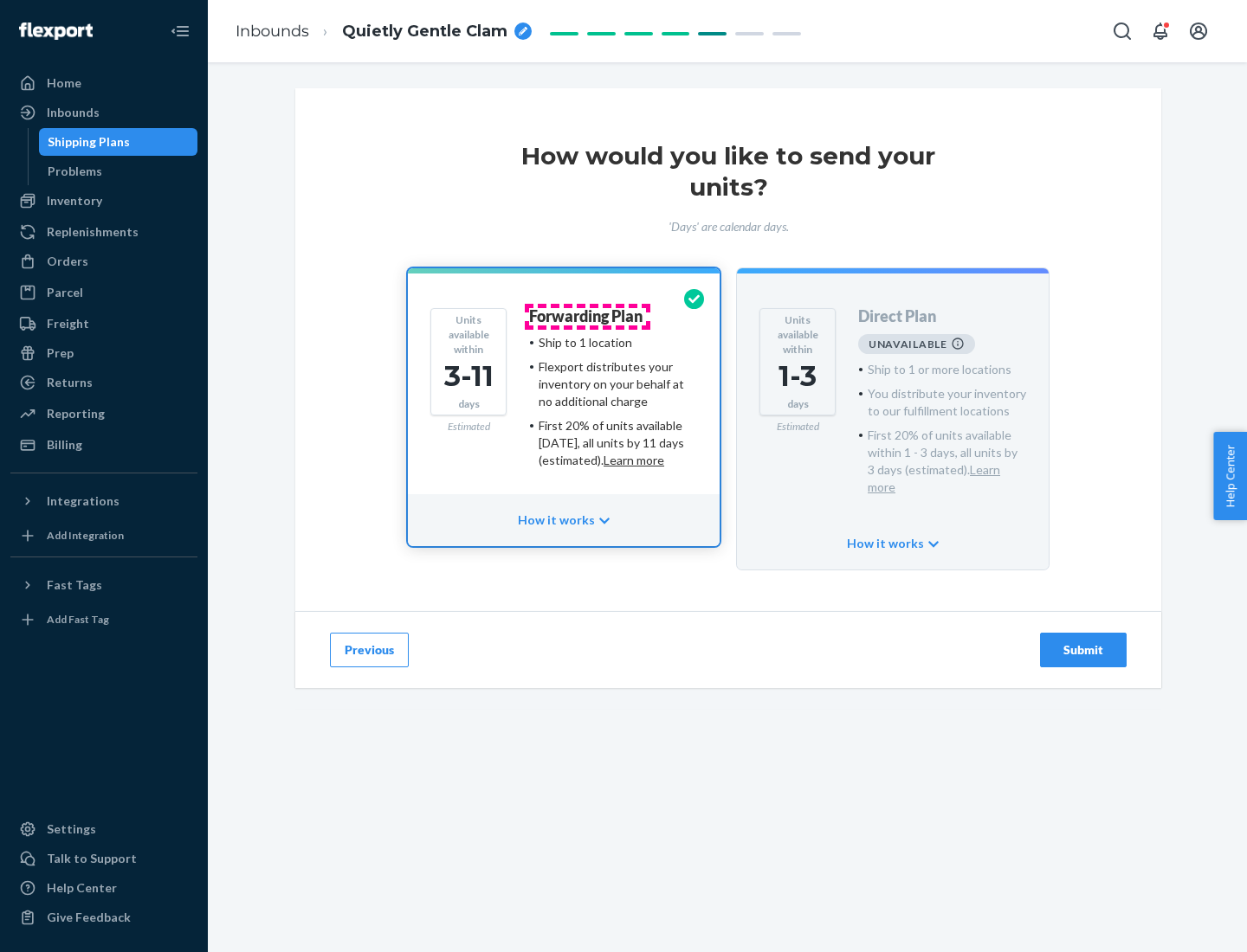
click at [587, 316] on h4 "Forwarding Plan" at bounding box center [586, 317] width 113 height 18
click at [1083, 642] on div "Submit" at bounding box center [1083, 650] width 57 height 18
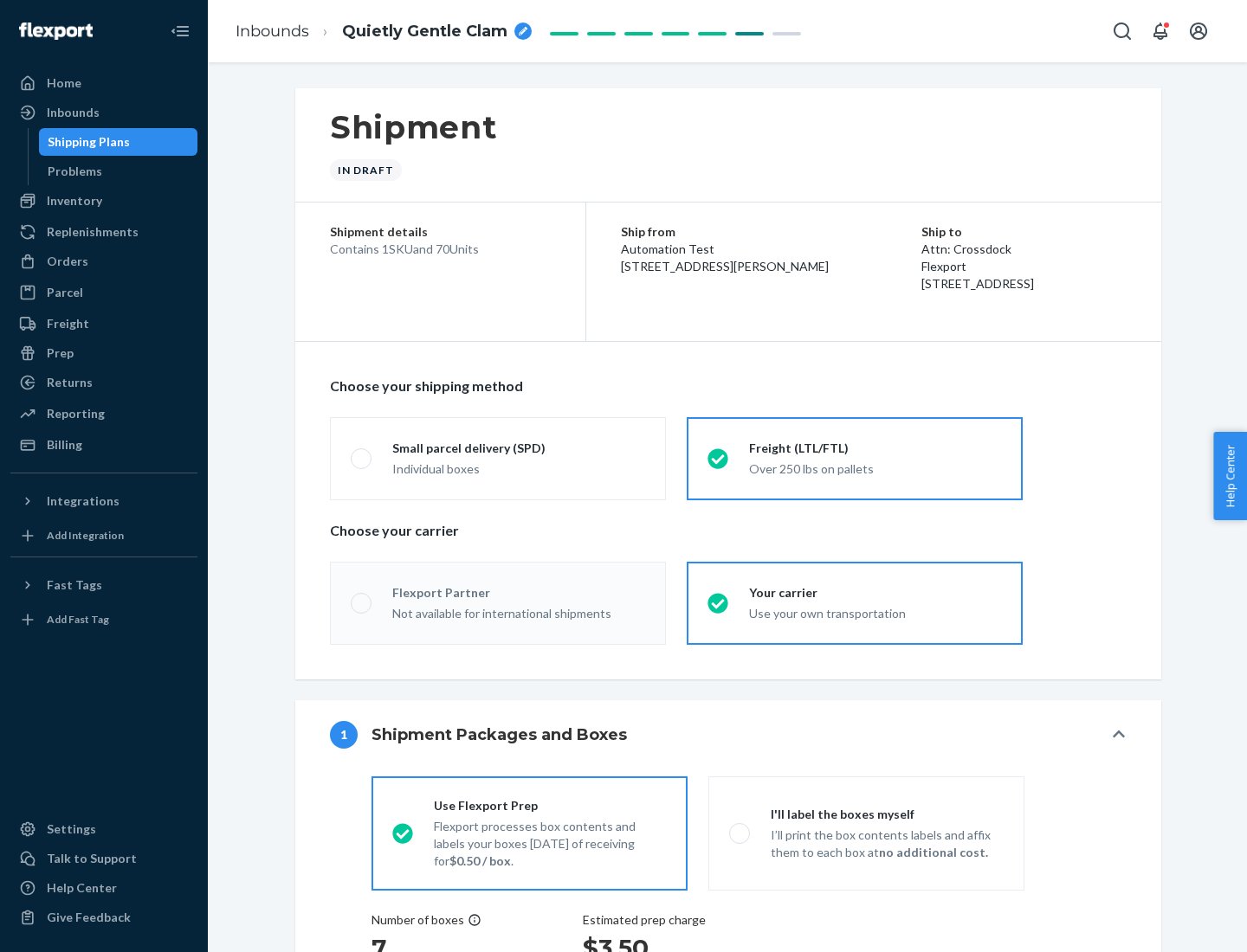
radio input "true"
radio input "false"
radio input "true"
radio input "false"
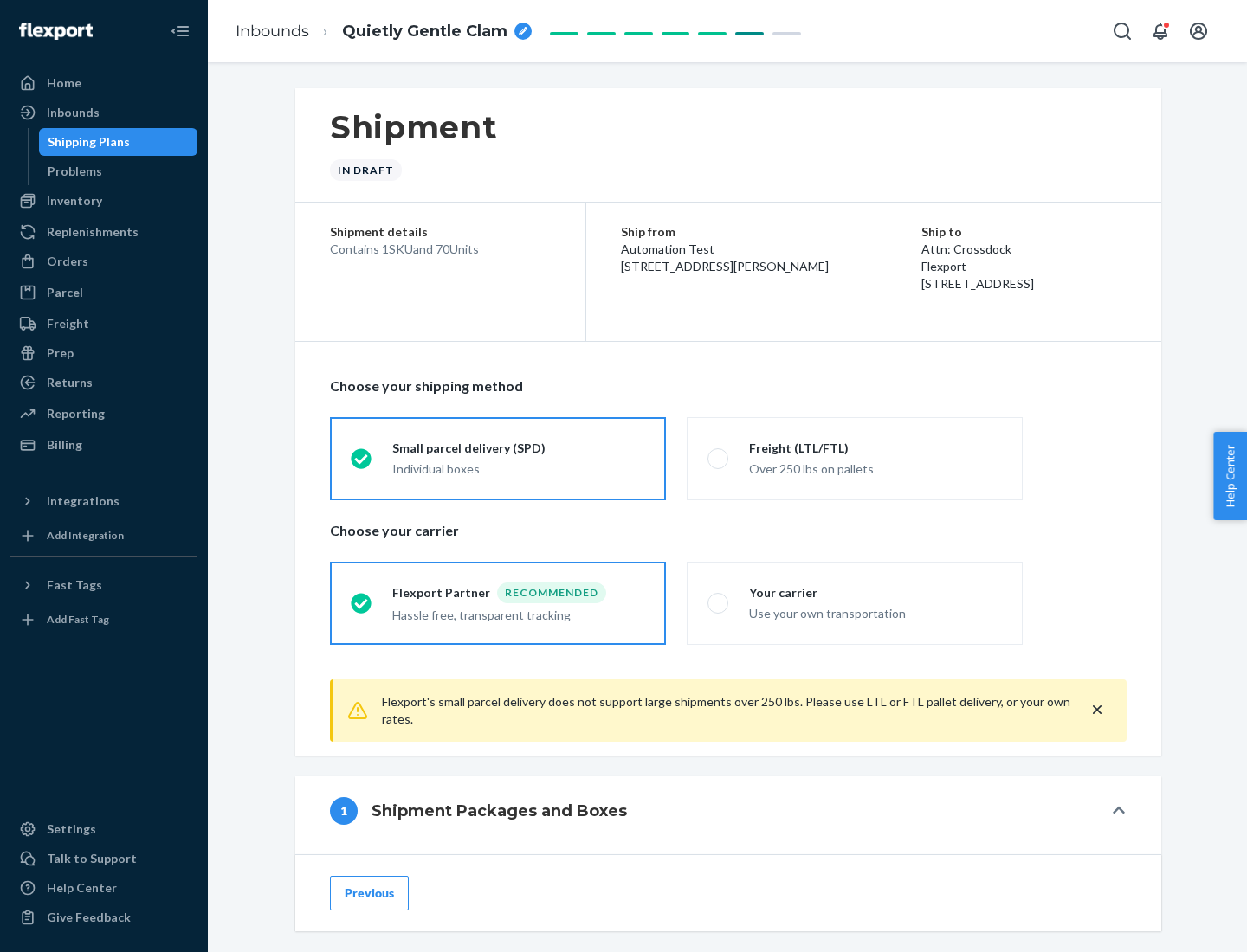
click at [855, 458] on div "Over 250 lbs on pallets" at bounding box center [876, 468] width 253 height 21
click at [718, 458] on input "Freight (LTL/FTL) Over 250 lbs on pallets" at bounding box center [713, 458] width 11 height 11
radio input "true"
radio input "false"
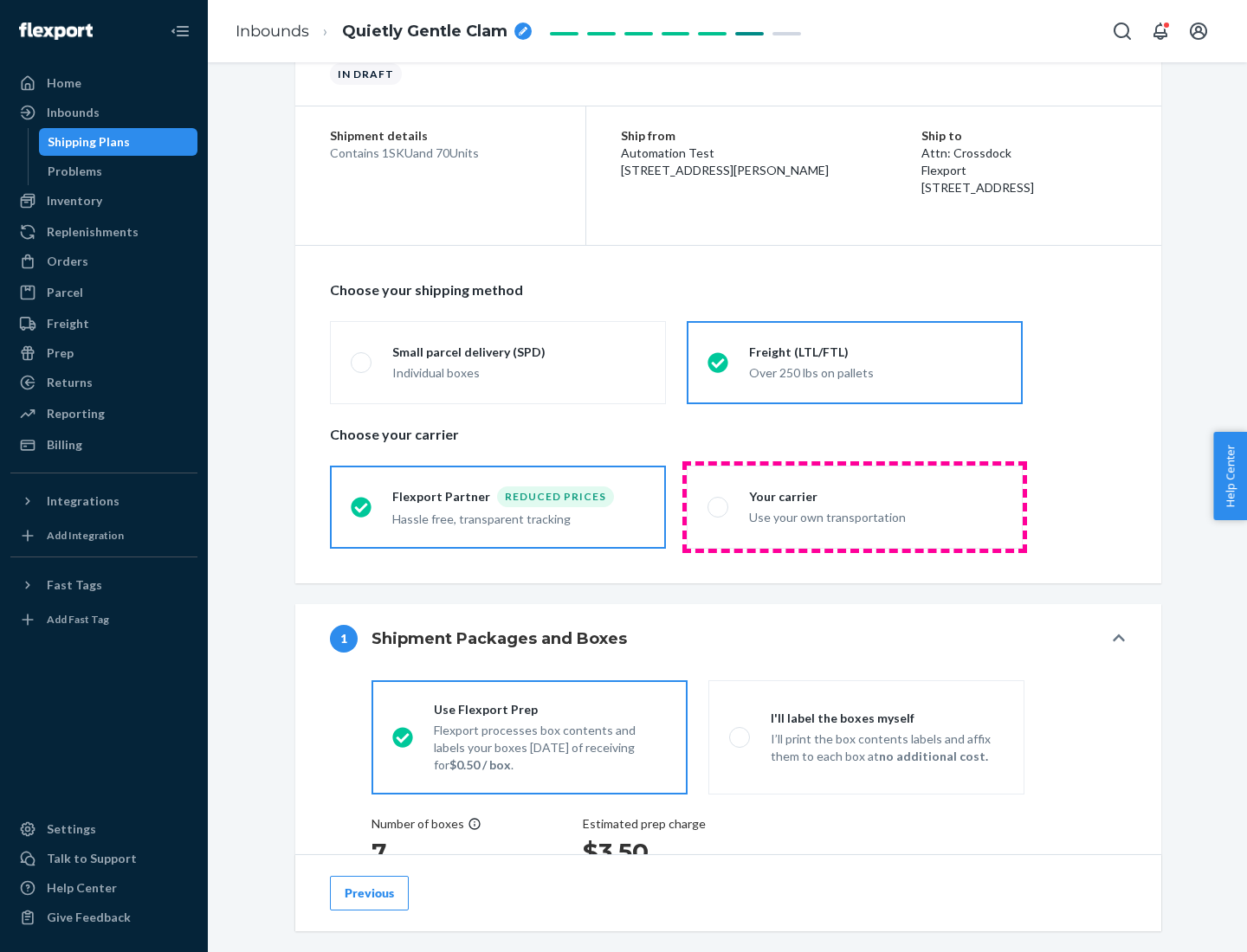
click at [855, 506] on div "Use your own transportation" at bounding box center [876, 516] width 253 height 21
click at [718, 506] on input "Your carrier Use your own transportation" at bounding box center [713, 506] width 11 height 11
radio input "true"
radio input "false"
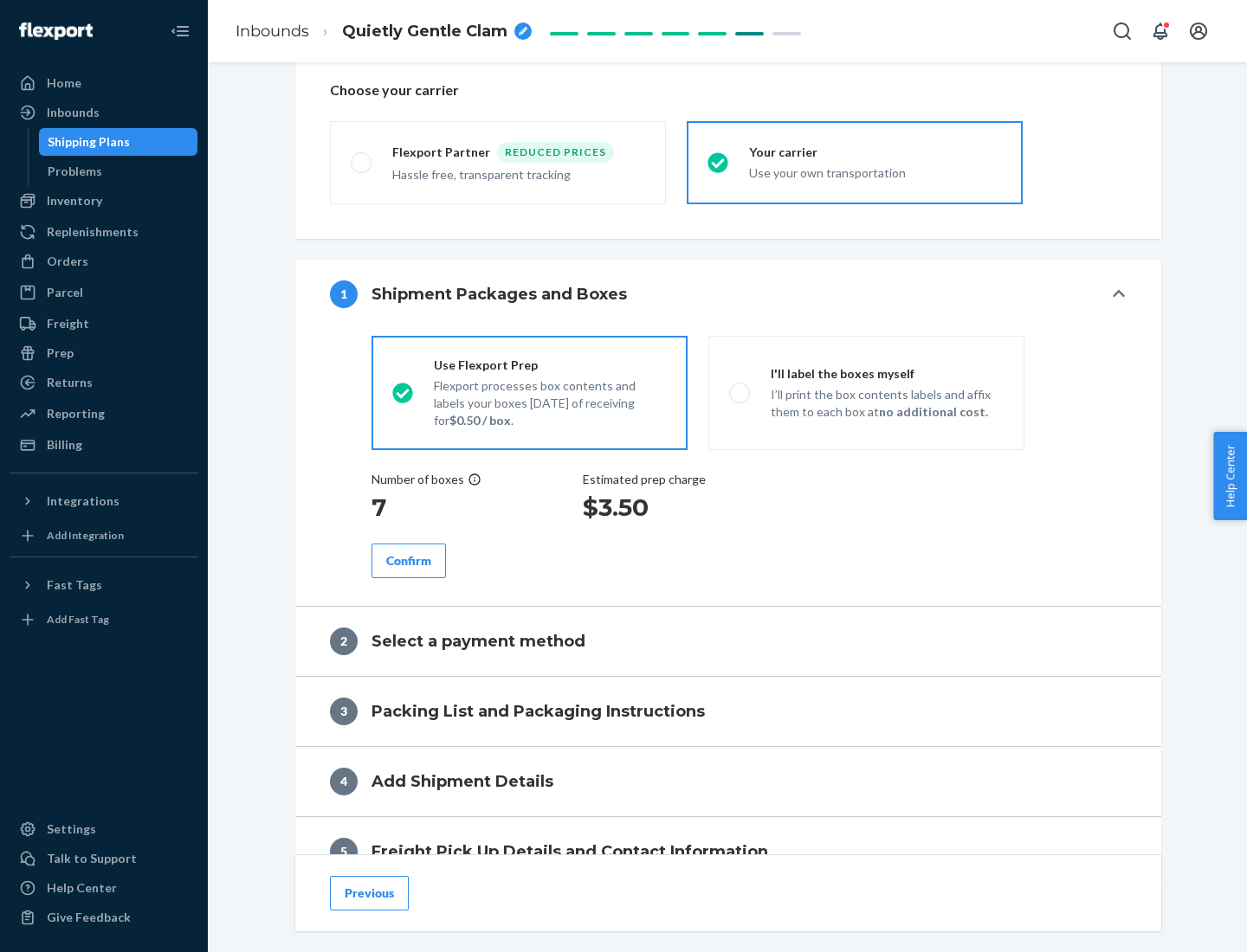
scroll to position [326, 0]
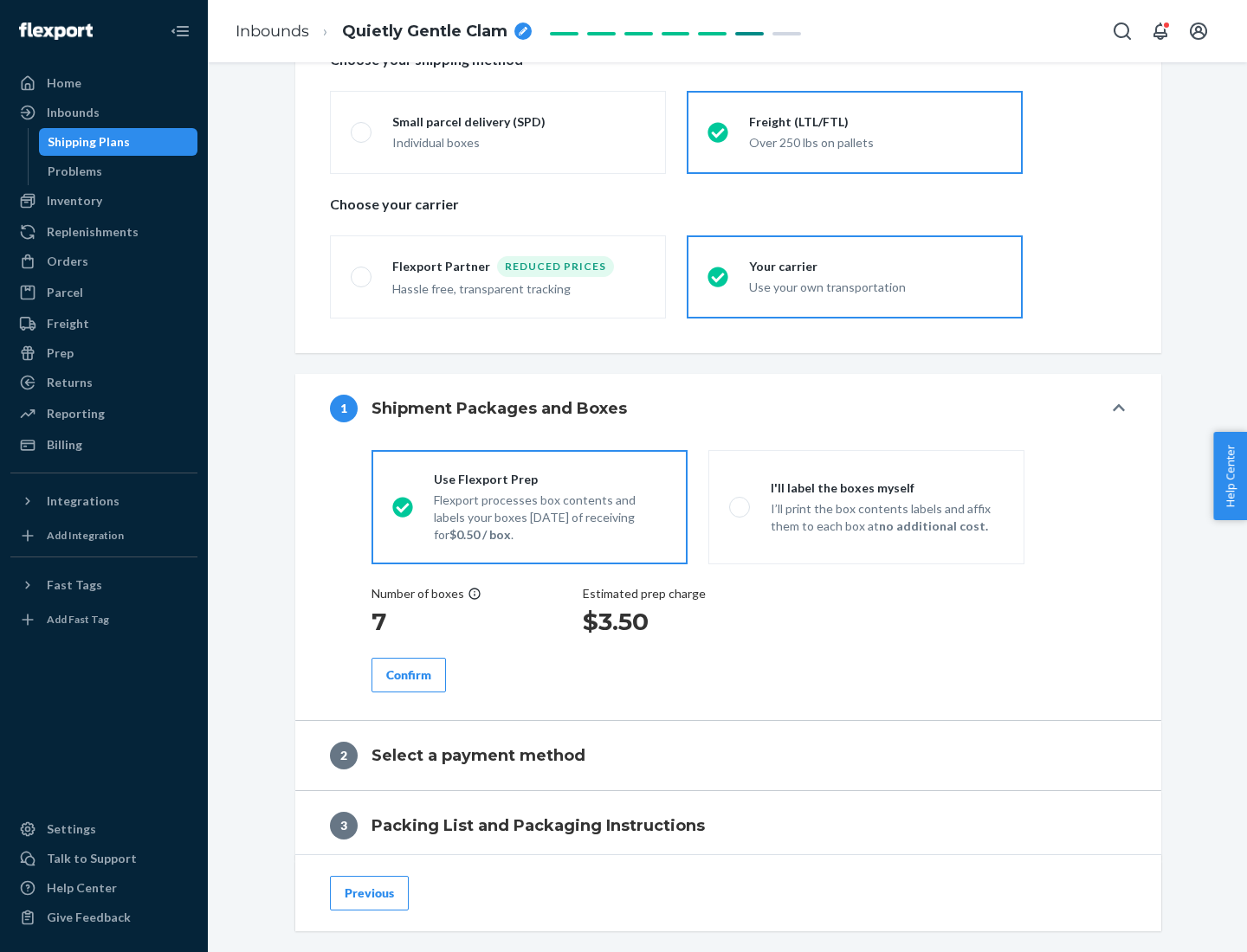
click at [866, 506] on p "I’ll print the box contents labels and affix them to each box at no additional …" at bounding box center [886, 517] width 233 height 34
click at [740, 506] on input "I'll label the boxes myself I’ll print the box contents labels and affix them t…" at bounding box center [734, 506] width 11 height 11
radio input "true"
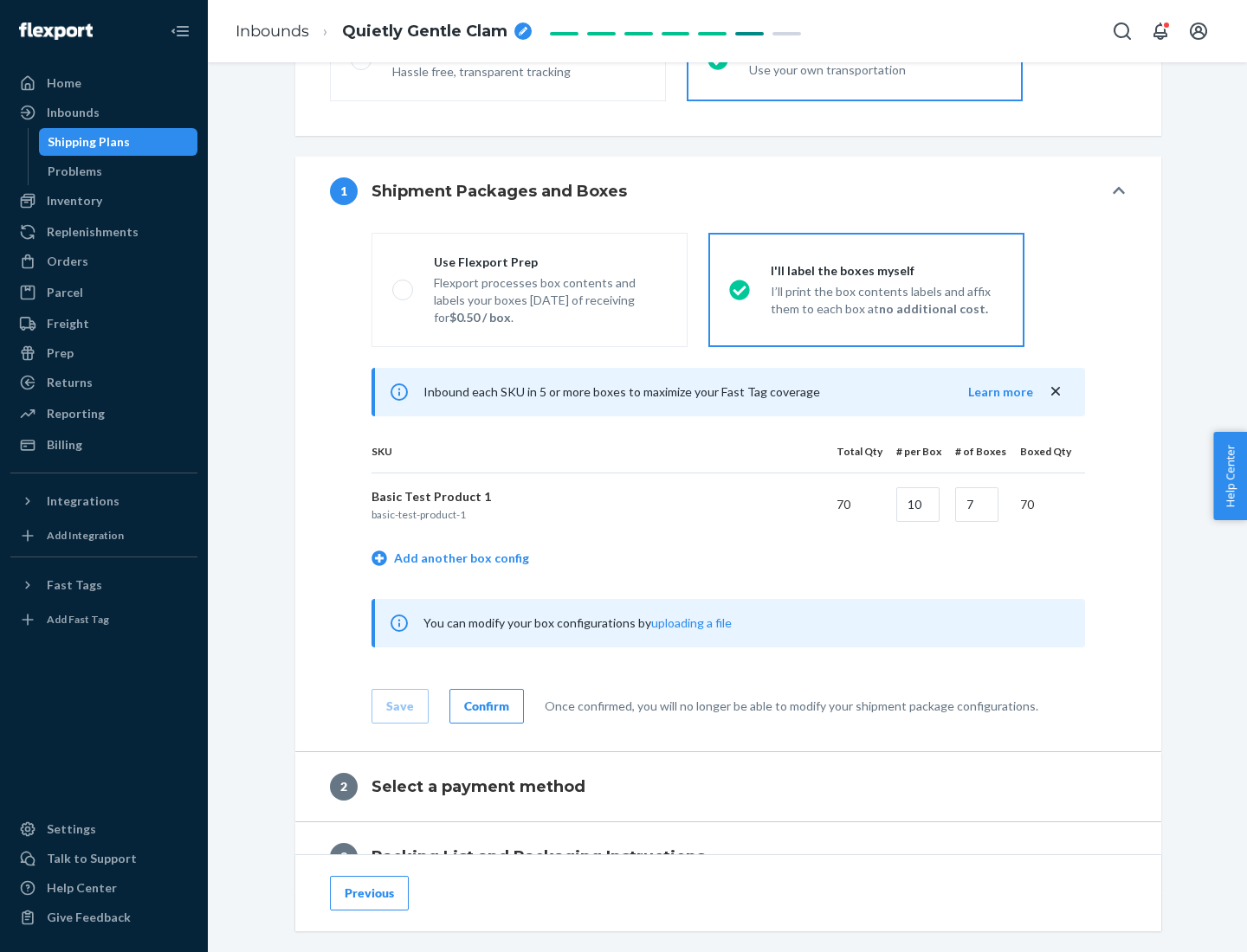
scroll to position [299, 0]
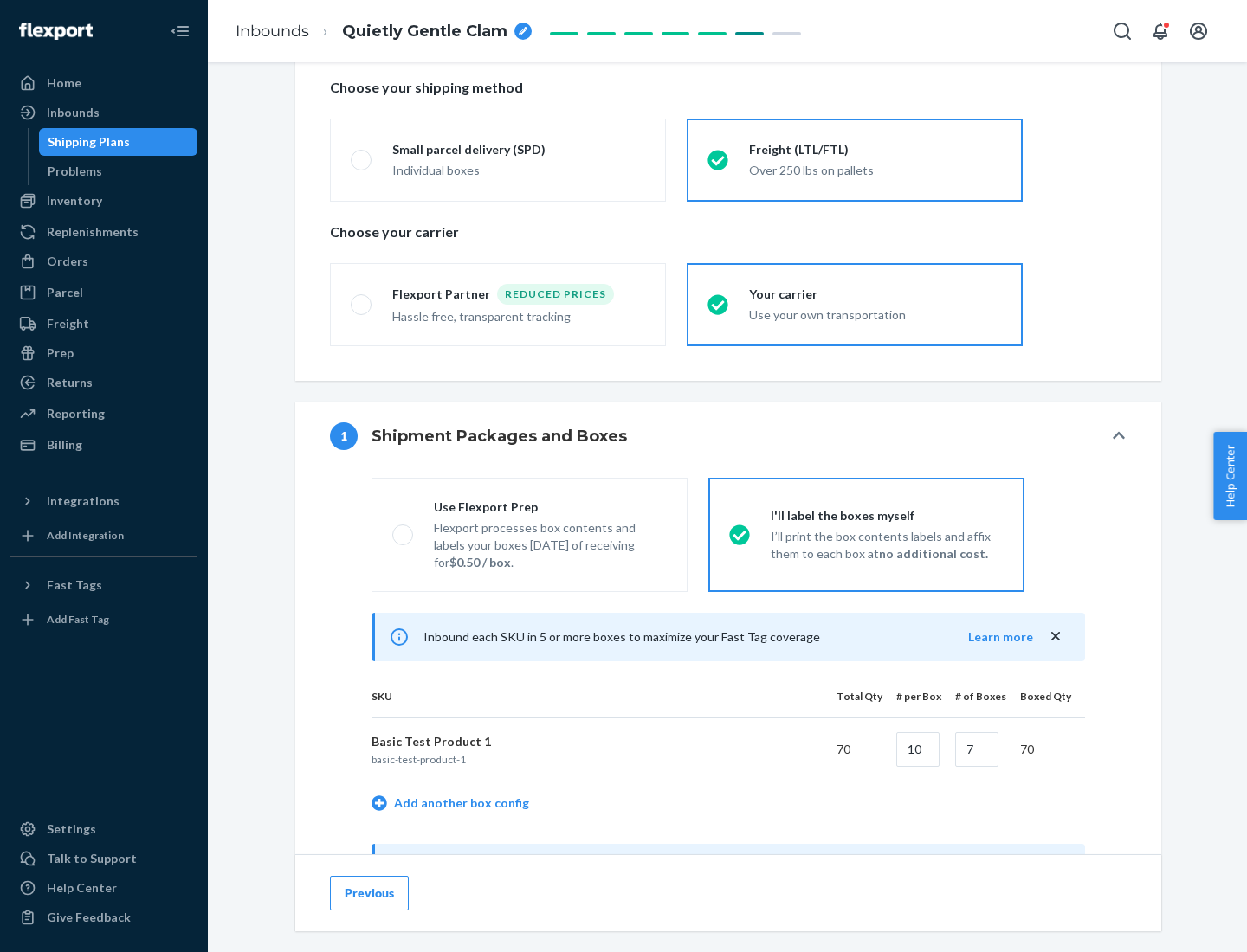
click at [550, 506] on div "Use Flexport Prep" at bounding box center [550, 507] width 233 height 18
click at [404, 529] on input "Use Flexport Prep Flexport processes box contents and labels your boxes [DATE] …" at bounding box center [397, 534] width 11 height 11
radio input "true"
radio input "false"
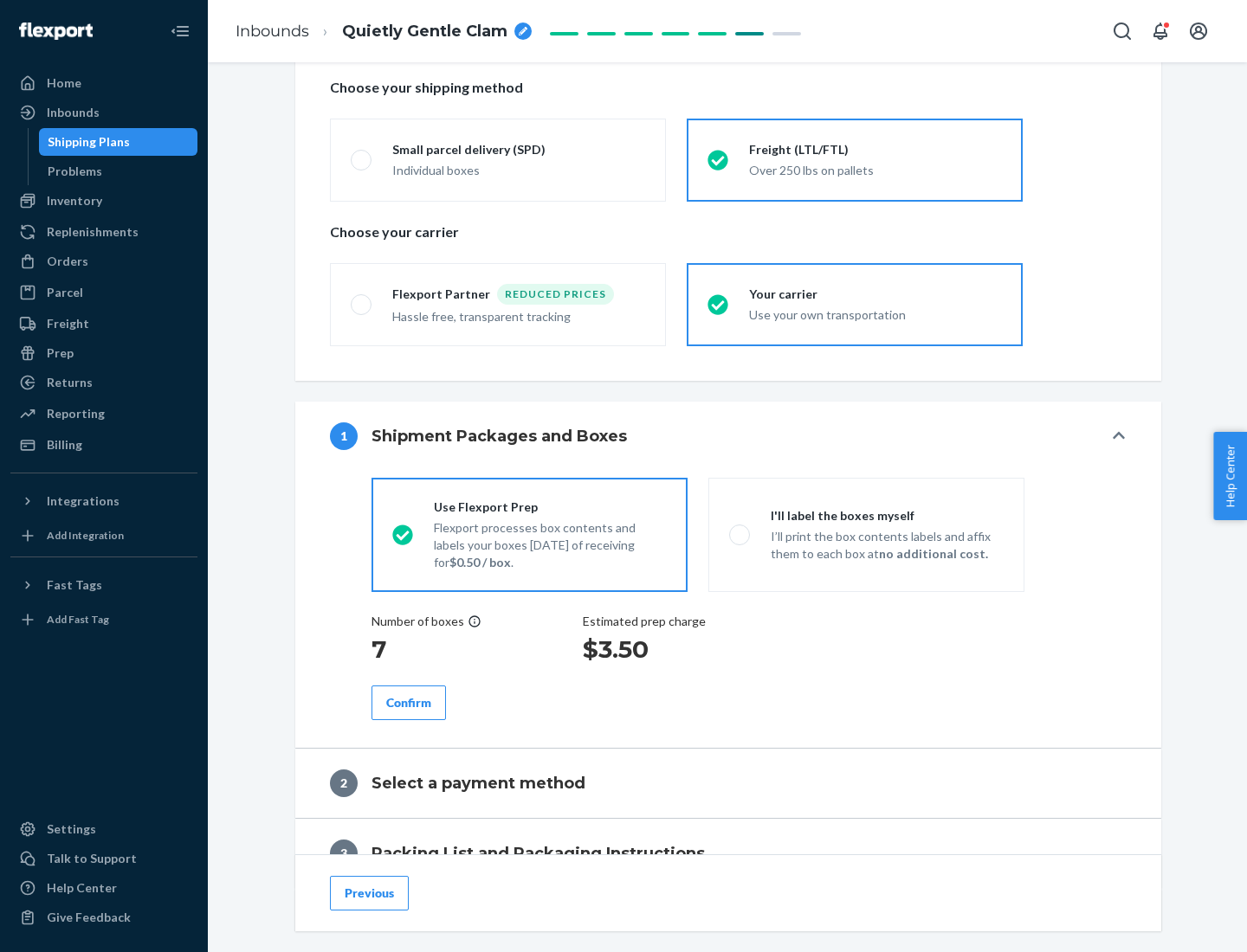
scroll to position [494, 0]
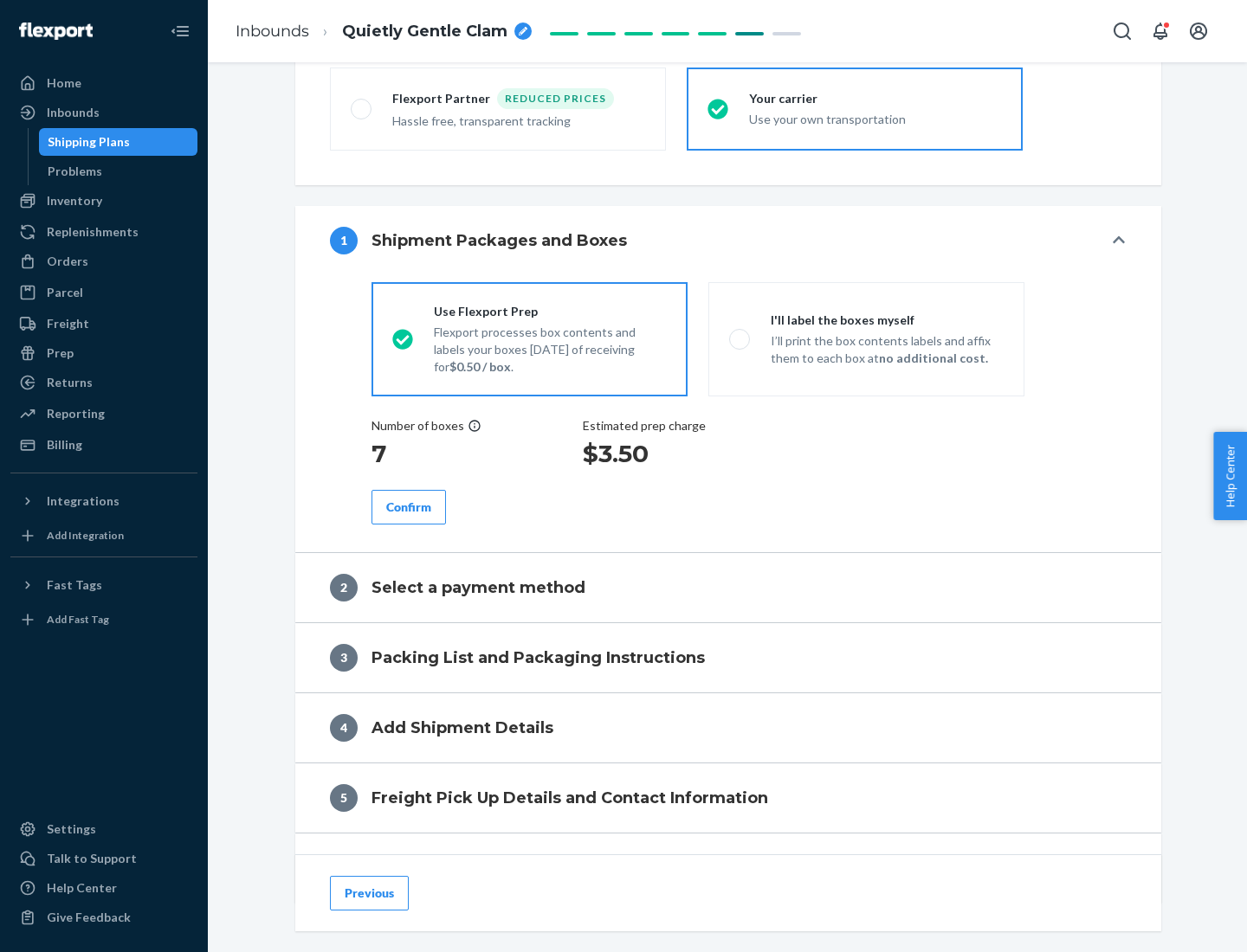
click at [409, 506] on div "Confirm" at bounding box center [408, 507] width 45 height 18
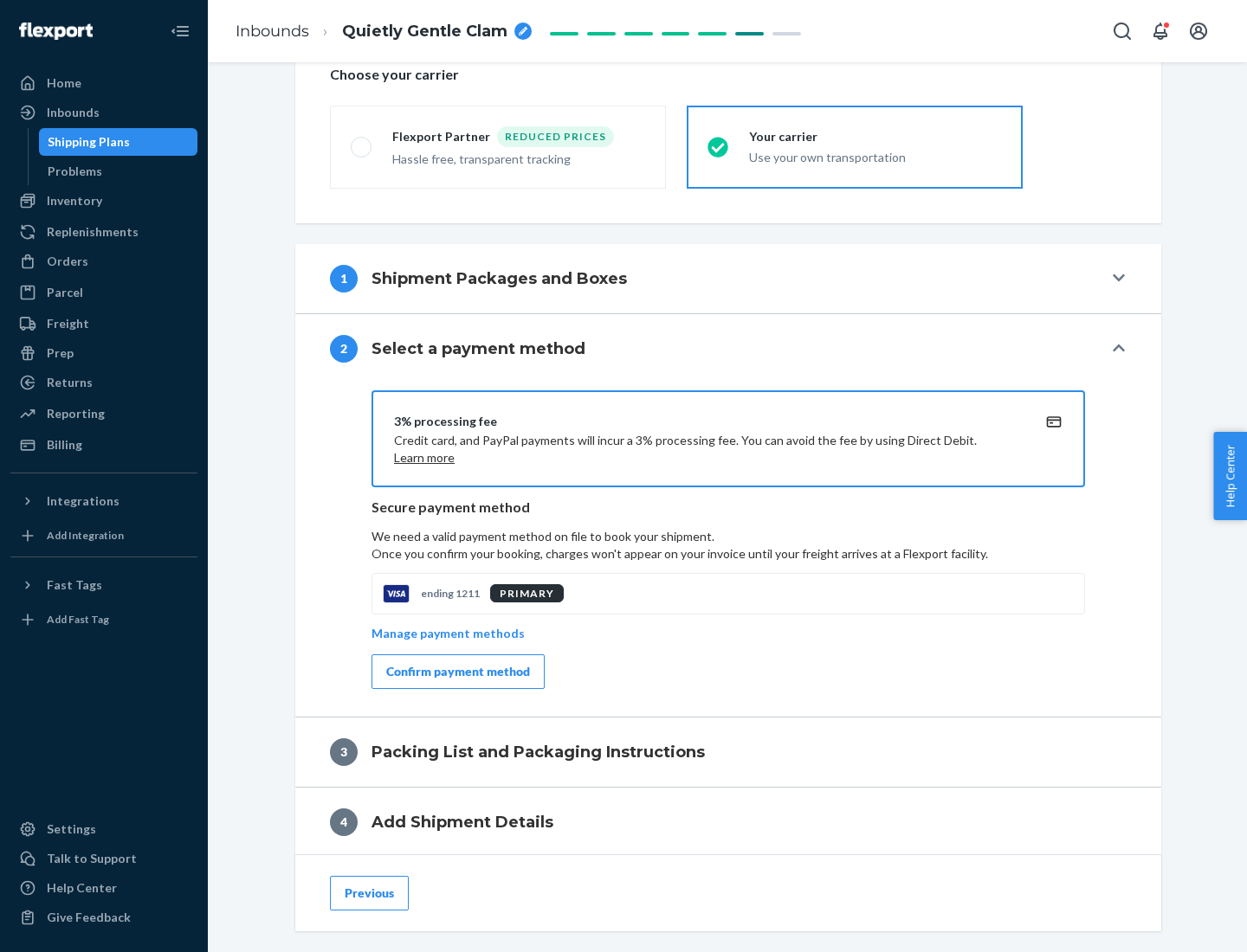
scroll to position [621, 0]
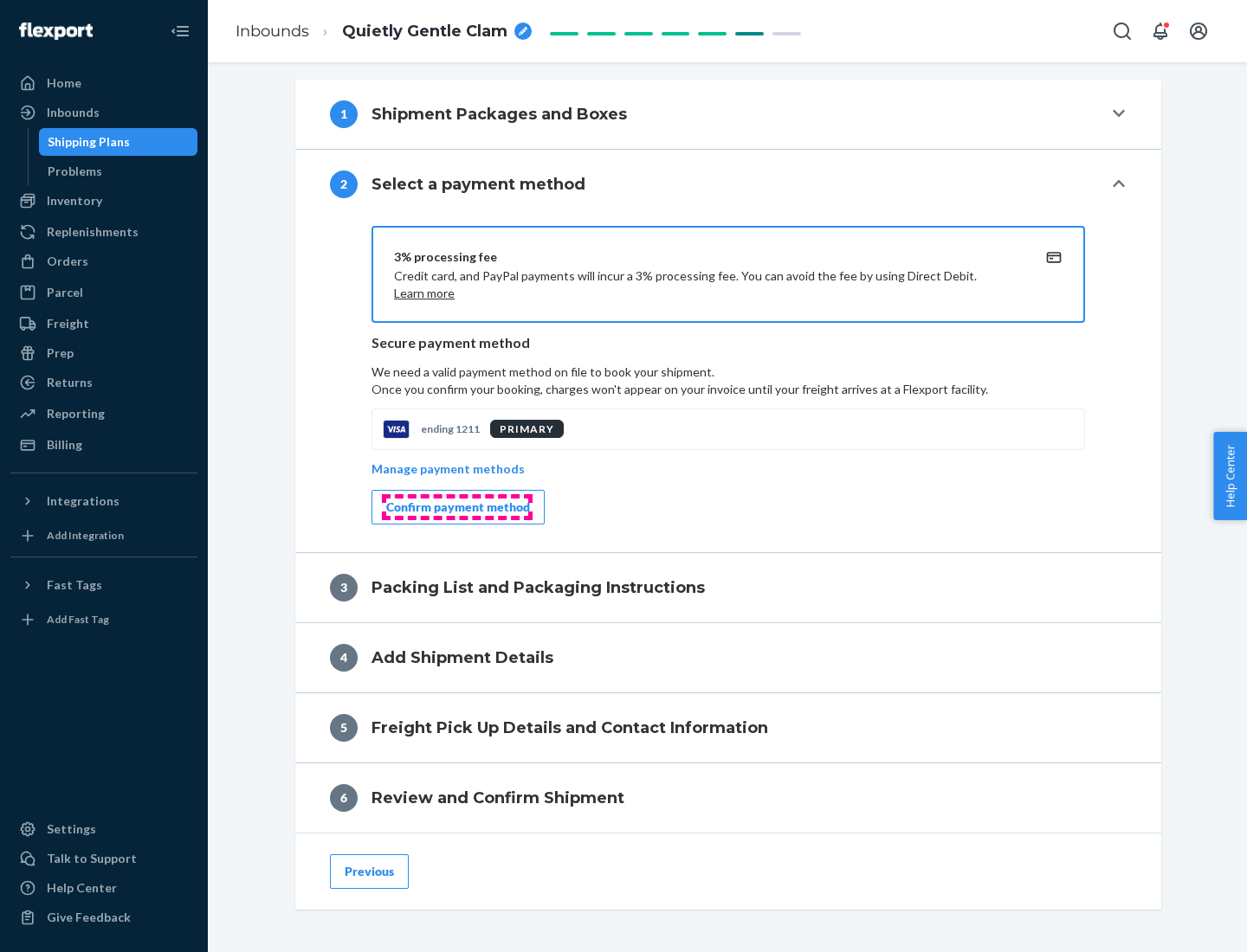
click at [456, 507] on div "Confirm payment method" at bounding box center [457, 507] width 143 height 18
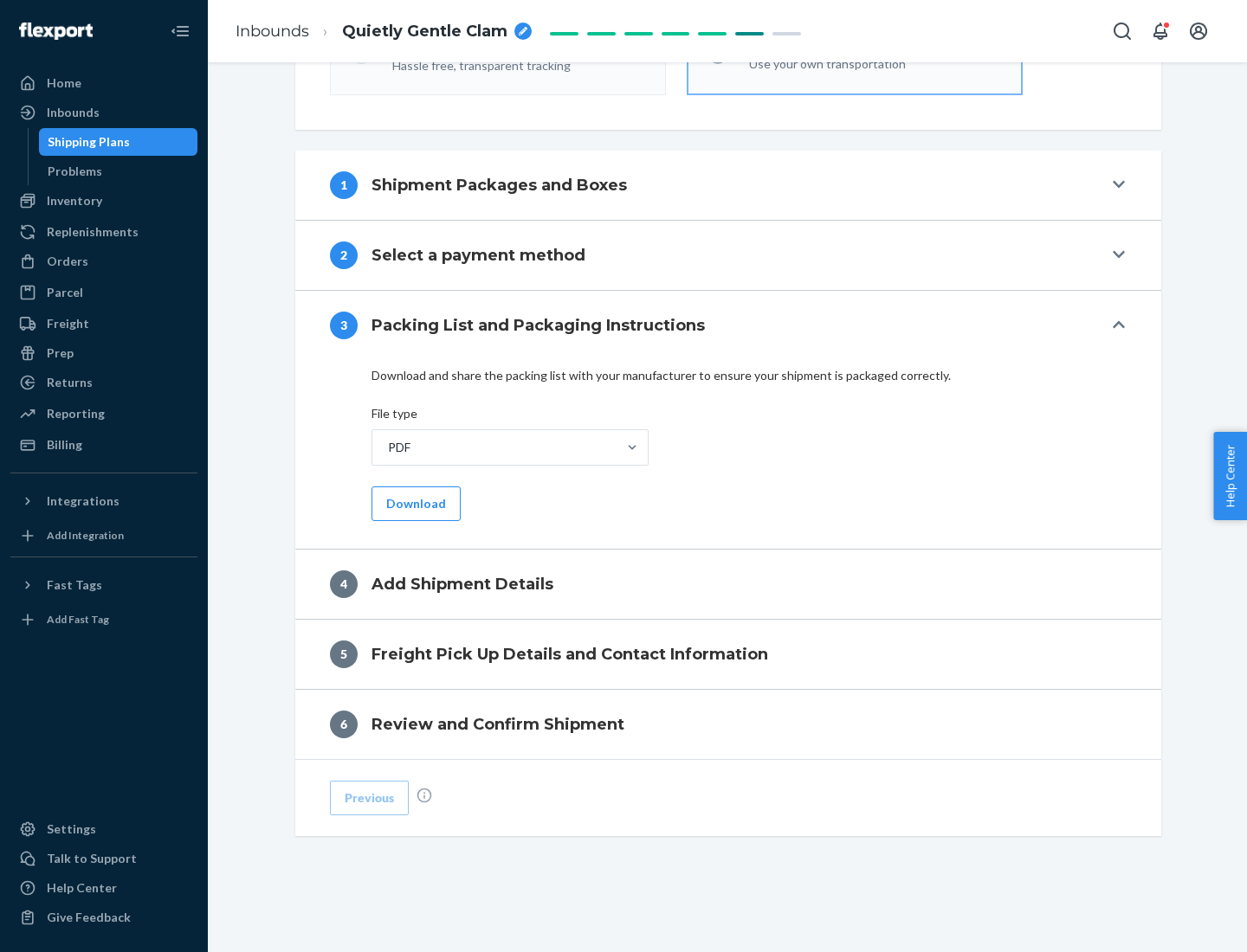
scroll to position [546, 0]
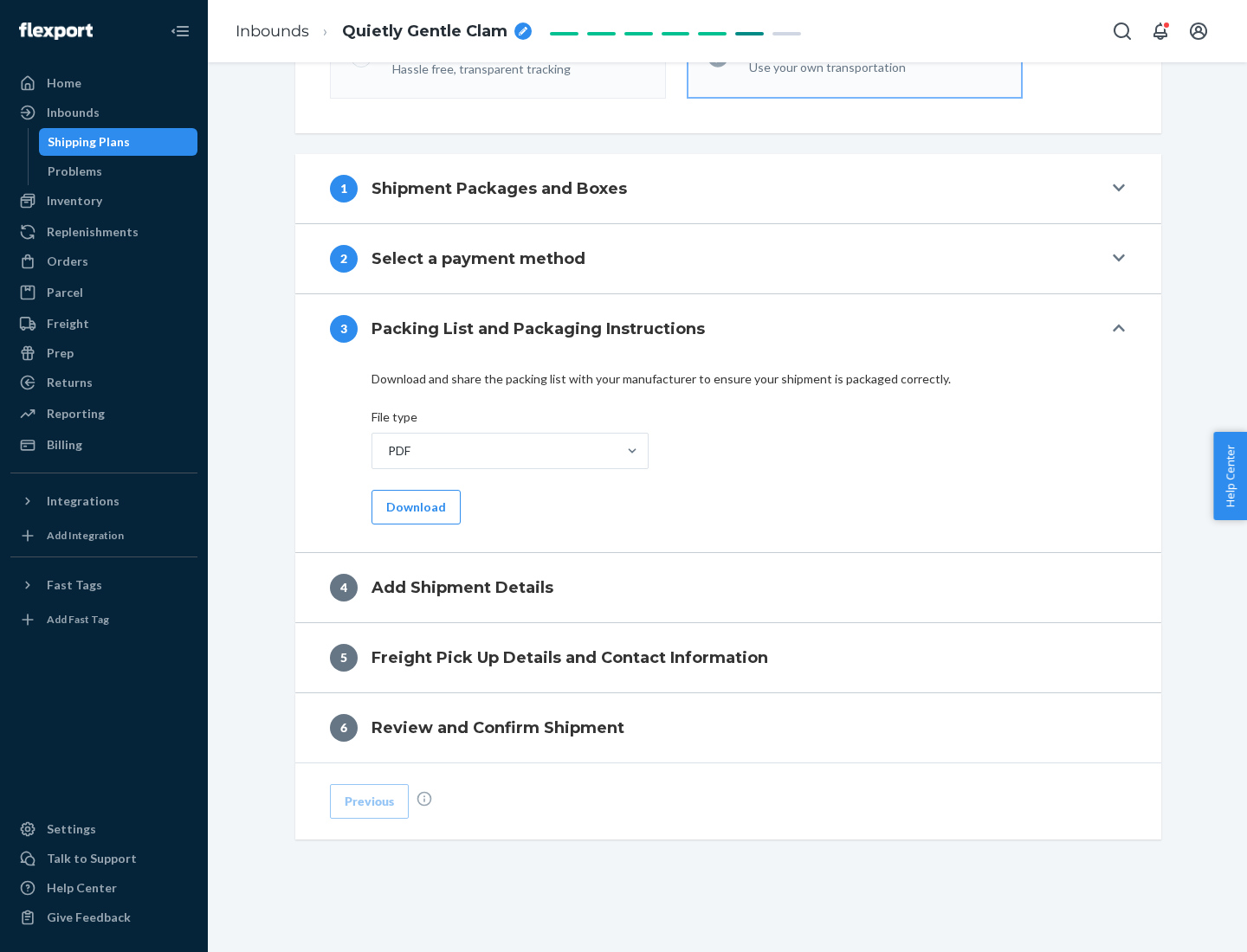
click at [414, 506] on button "Download" at bounding box center [415, 506] width 89 height 34
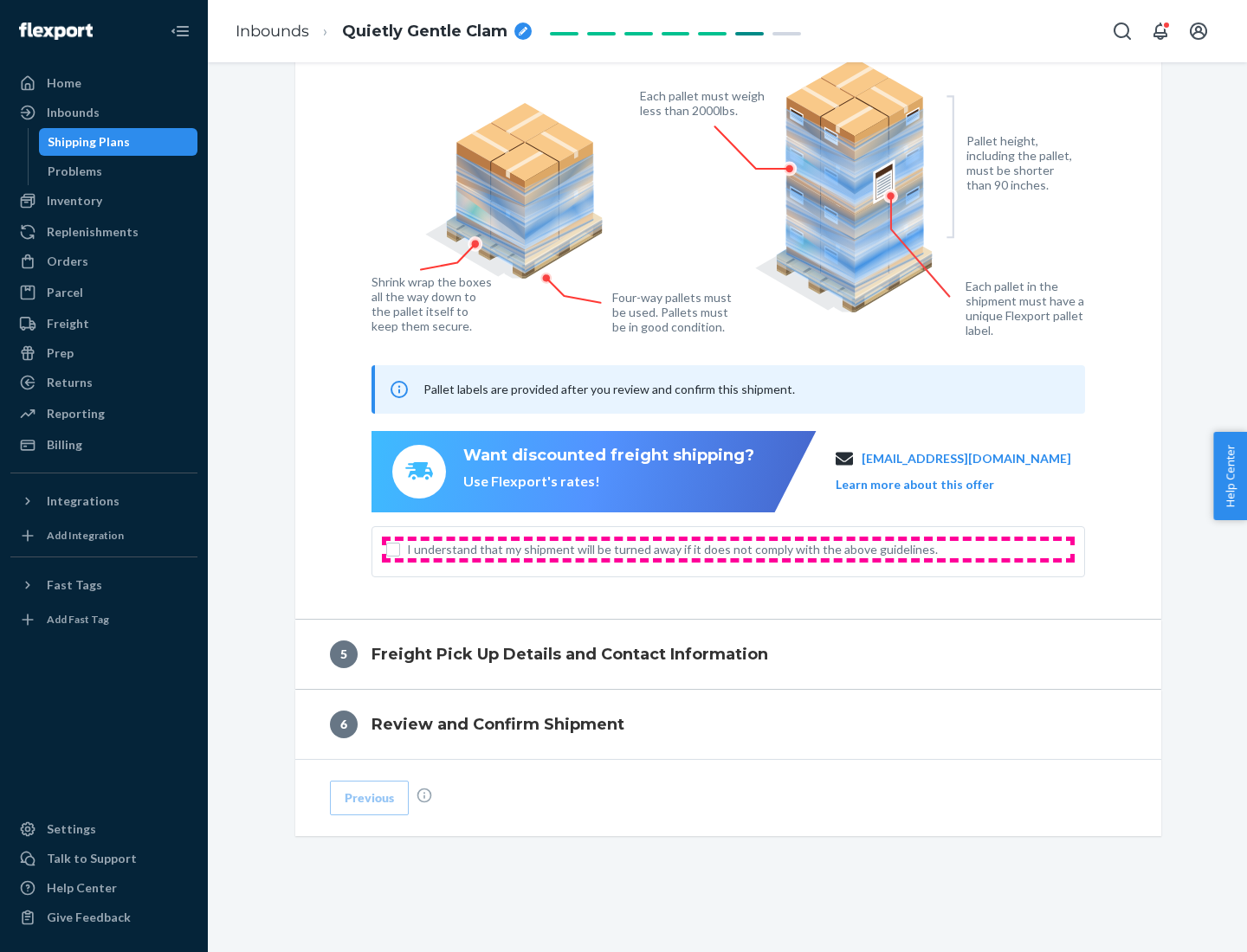
click at [728, 549] on span "I understand that my shipment will be turned away if it does not comply with th…" at bounding box center [739, 549] width 663 height 18
click at [400, 549] on input "I understand that my shipment will be turned away if it does not comply with th…" at bounding box center [393, 549] width 14 height 14
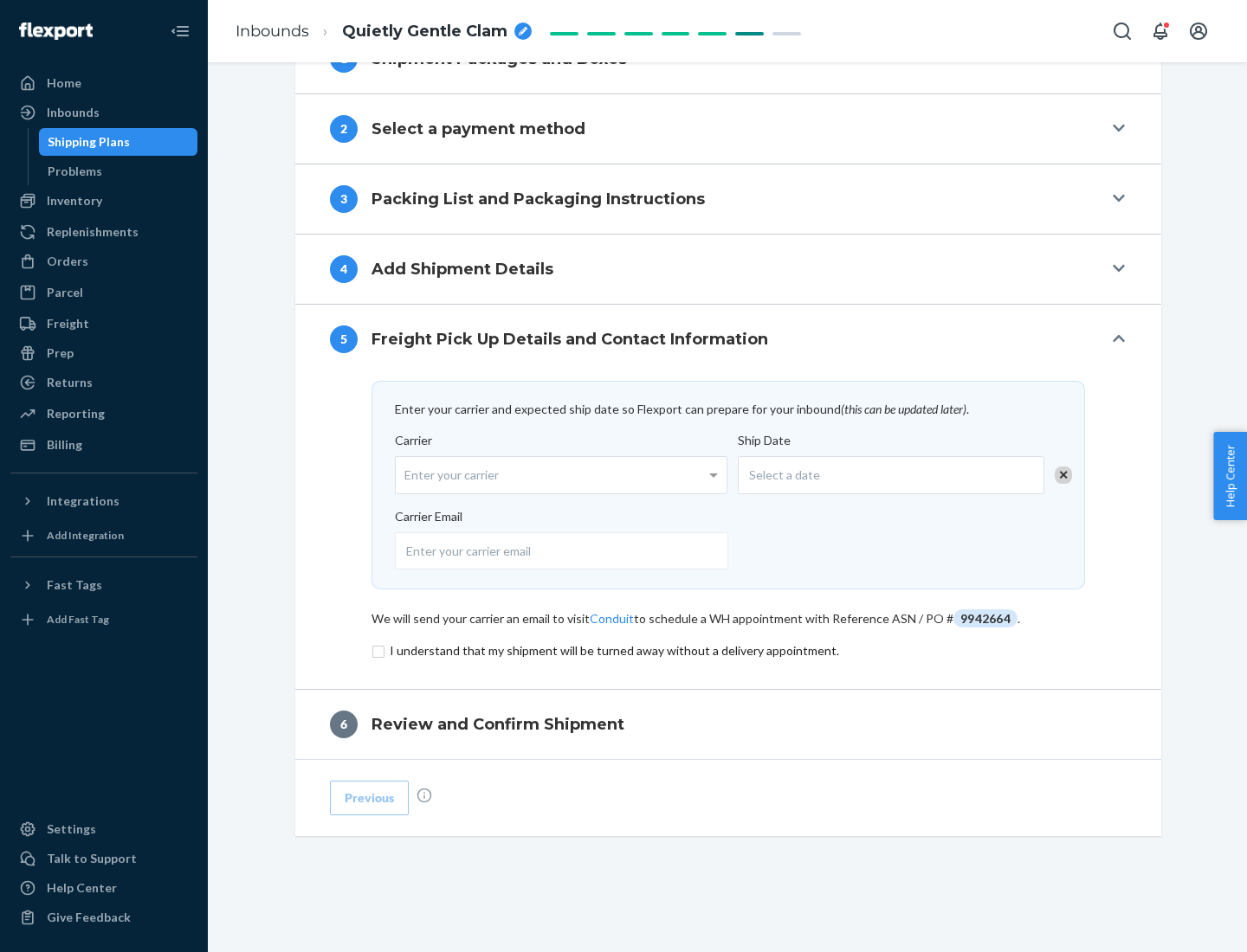
click at [728, 650] on input "checkbox" at bounding box center [727, 651] width 713 height 21
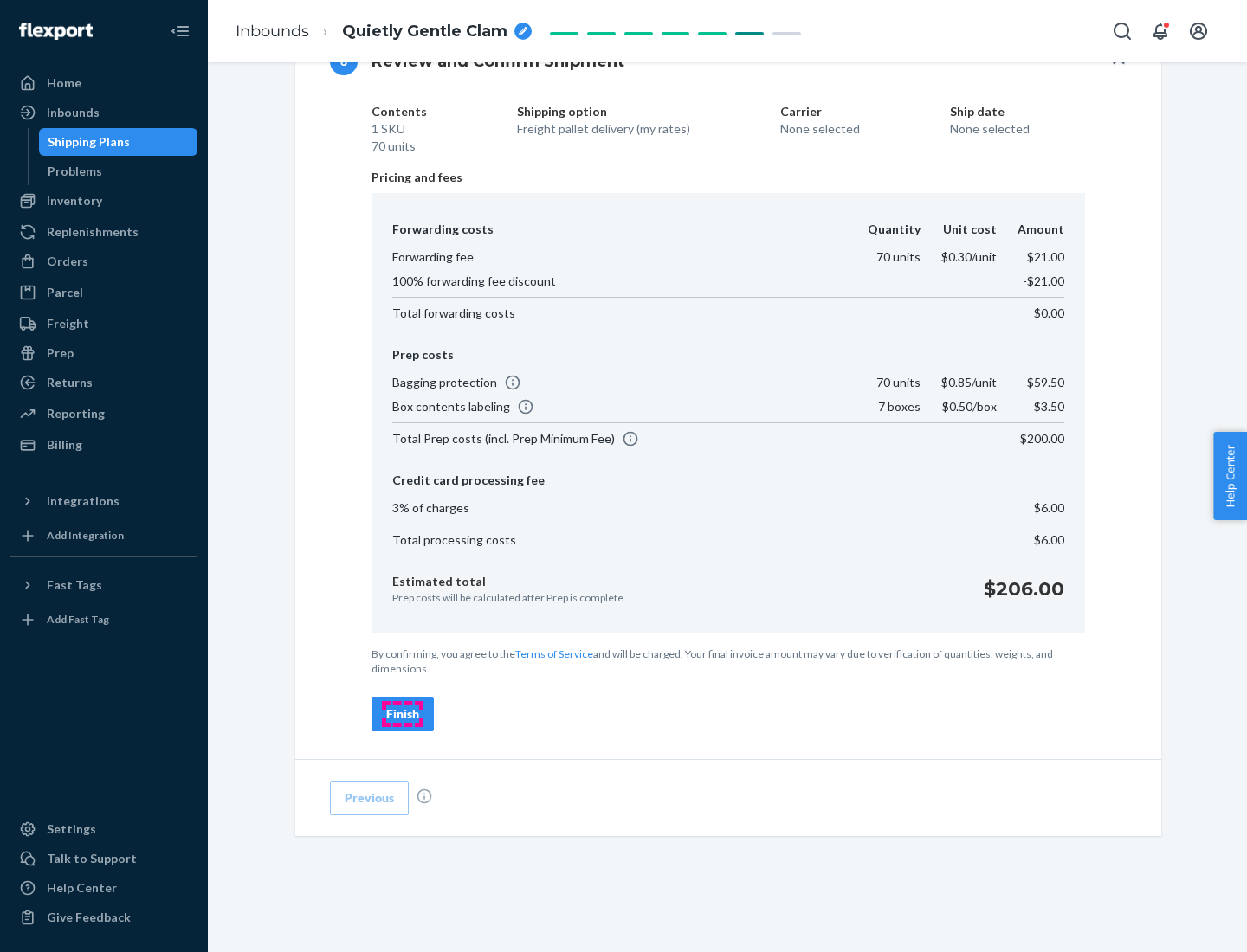
click at [403, 714] on div "Finish" at bounding box center [402, 715] width 33 height 18
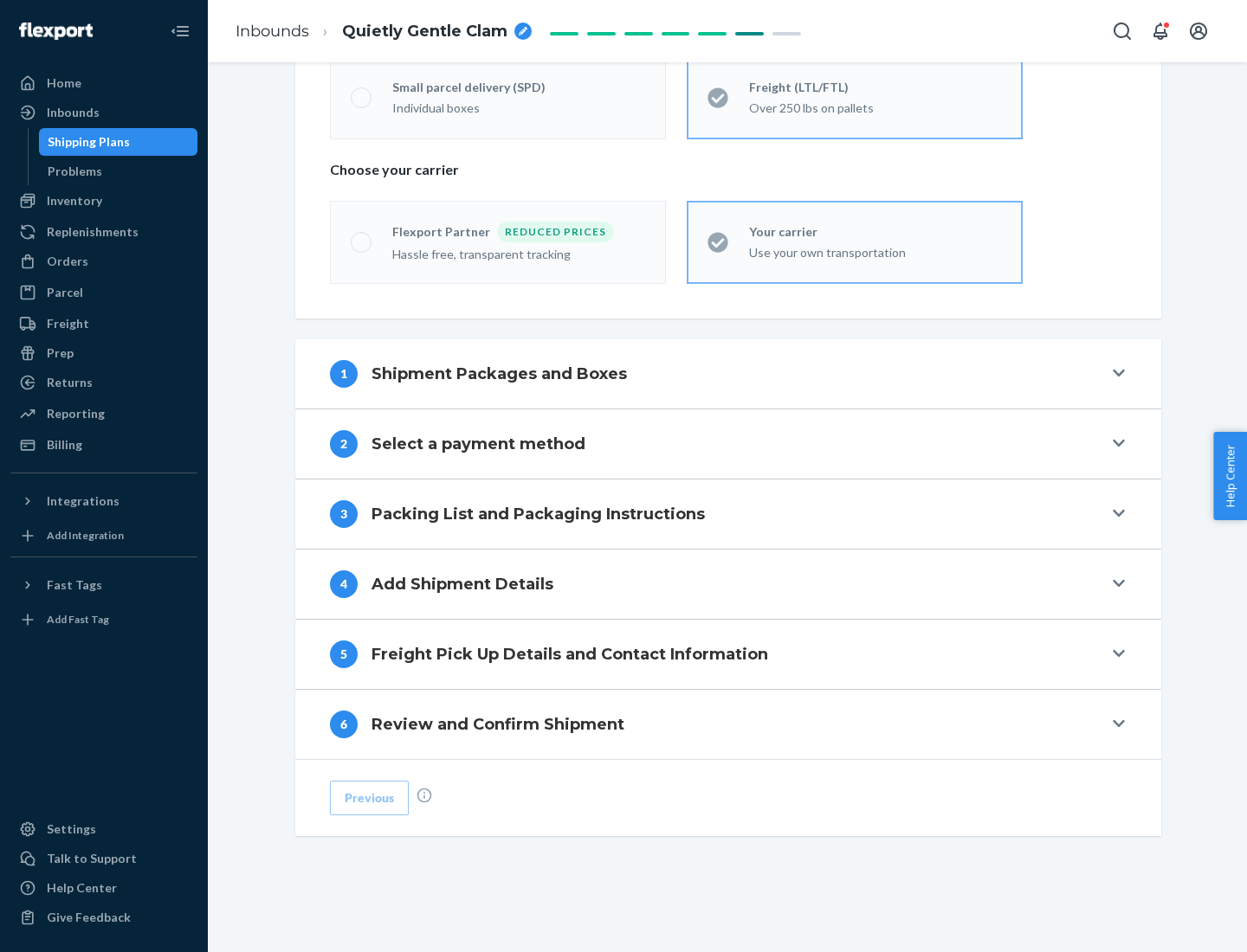
scroll to position [361, 0]
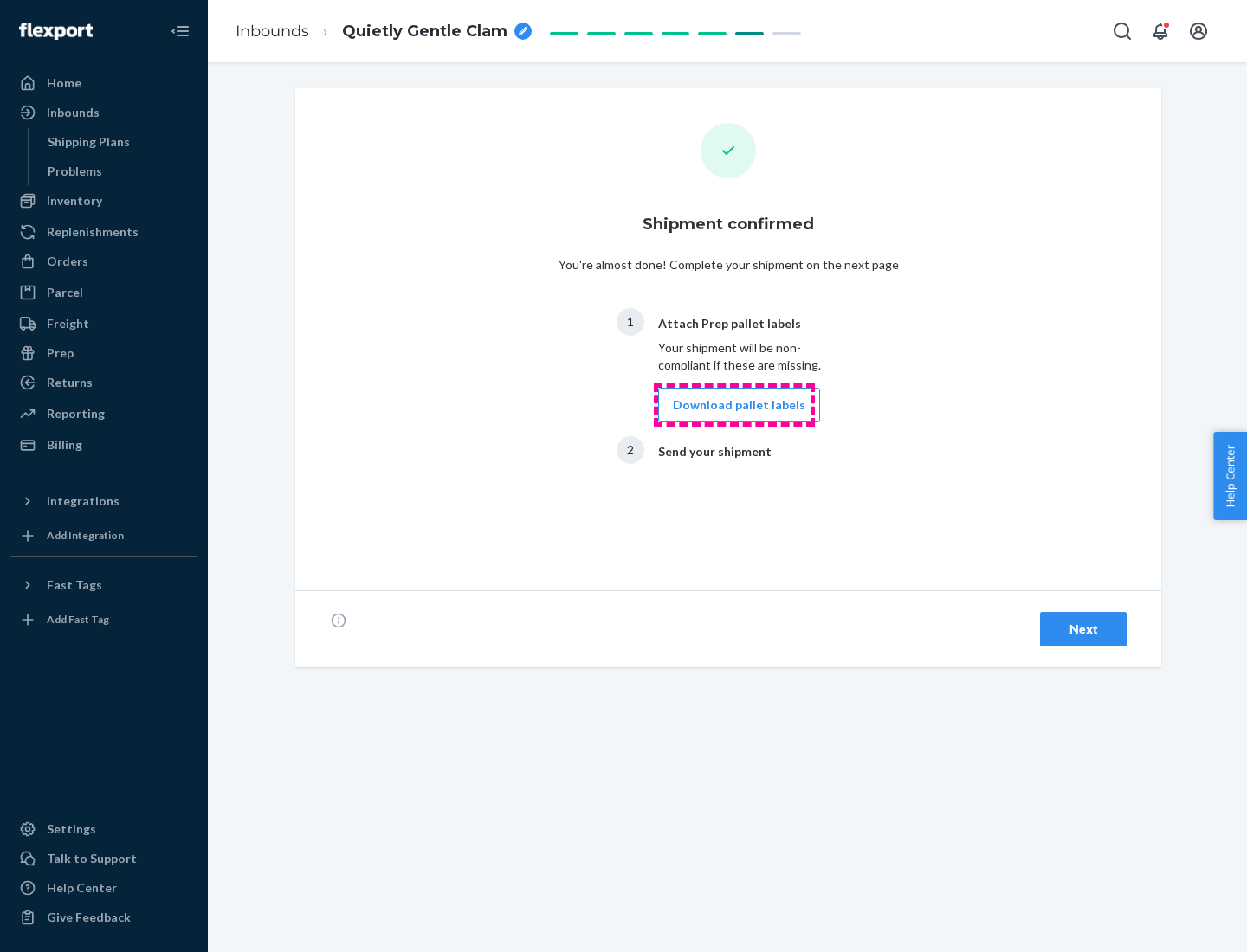
click at [734, 405] on button "Download pallet labels" at bounding box center [739, 404] width 162 height 34
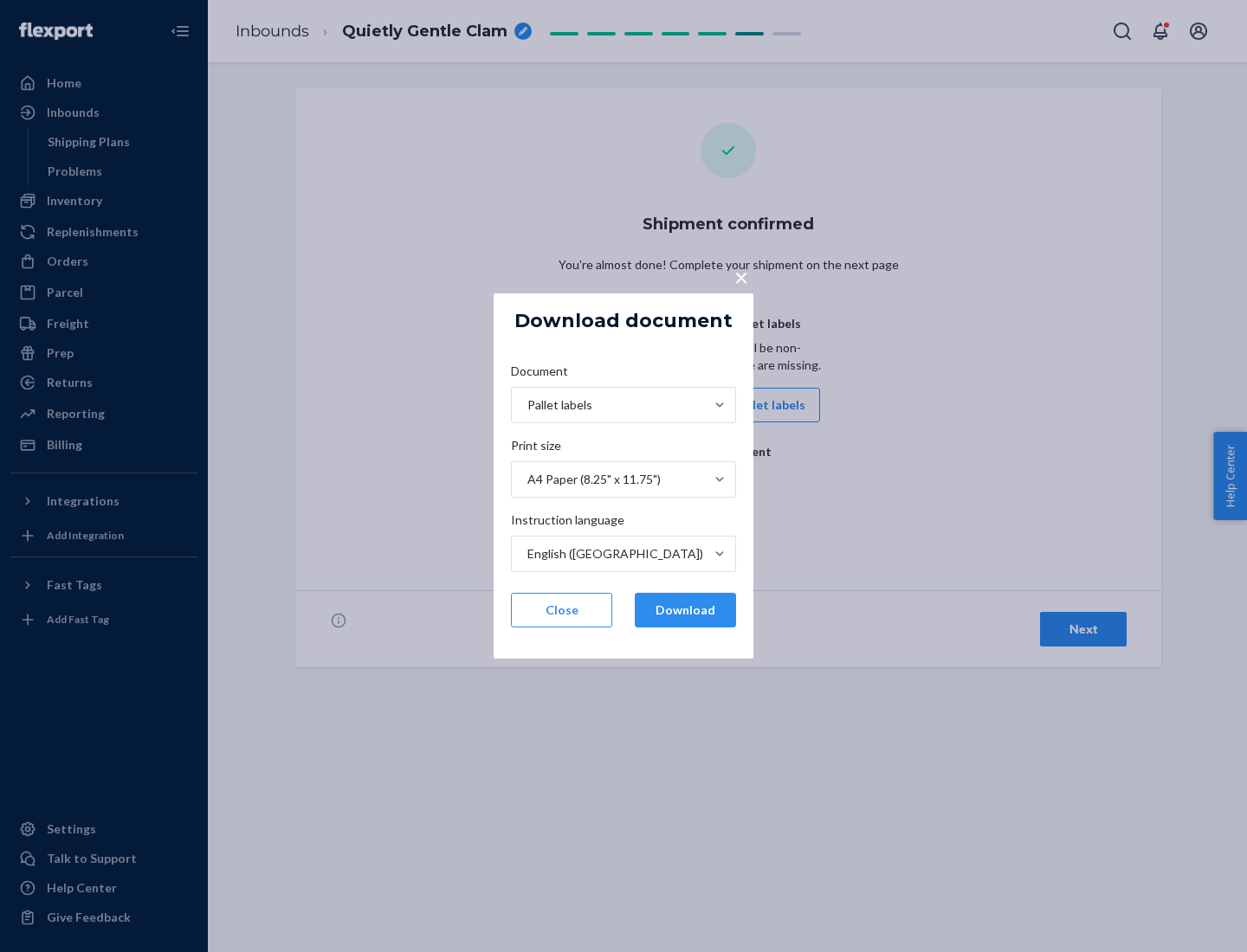
click at [685, 610] on button "Download" at bounding box center [685, 610] width 101 height 34
click at [740, 276] on span "×" at bounding box center [741, 276] width 14 height 29
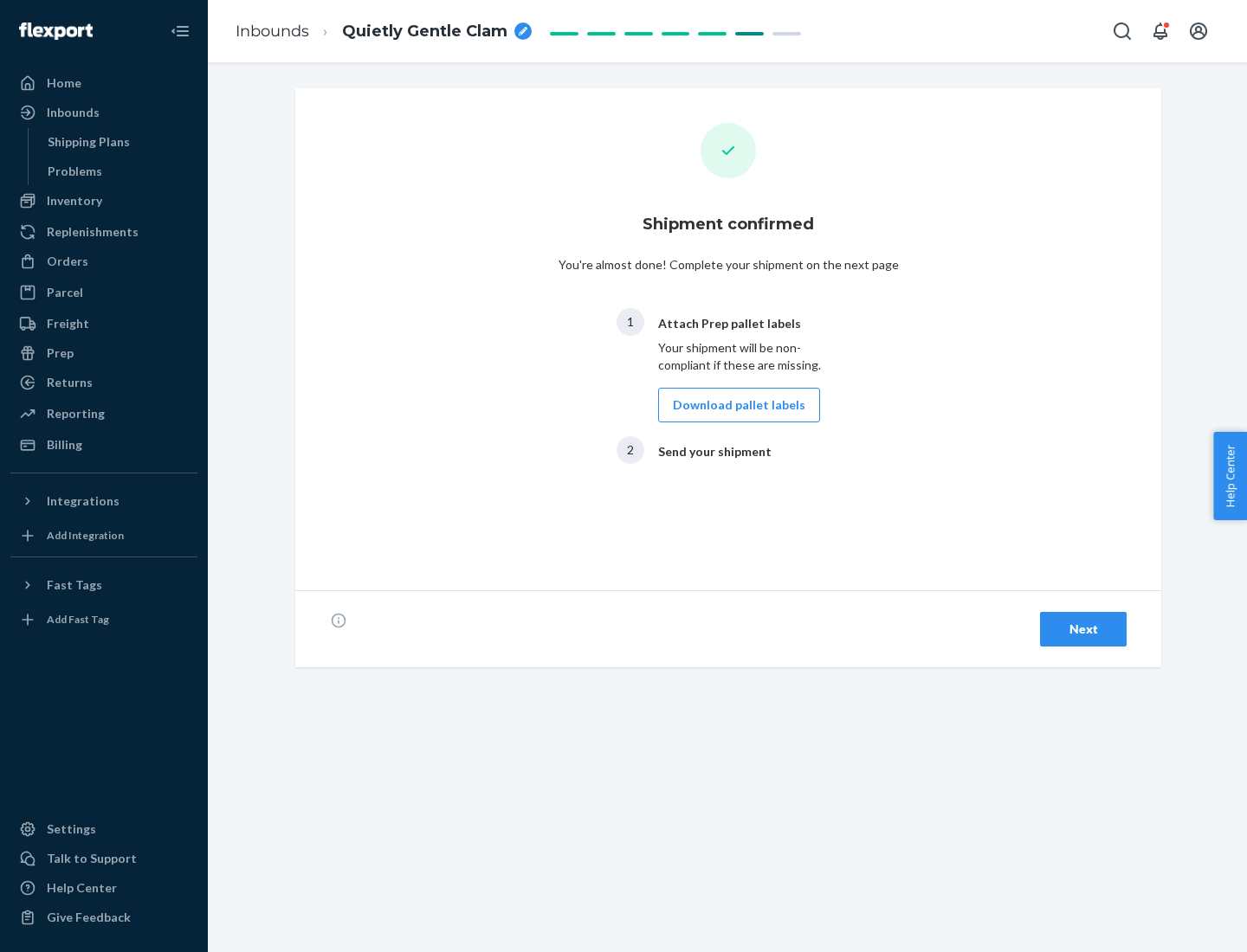
click at [1083, 629] on div "Next" at bounding box center [1083, 629] width 57 height 18
